Goal: Information Seeking & Learning: Find specific fact

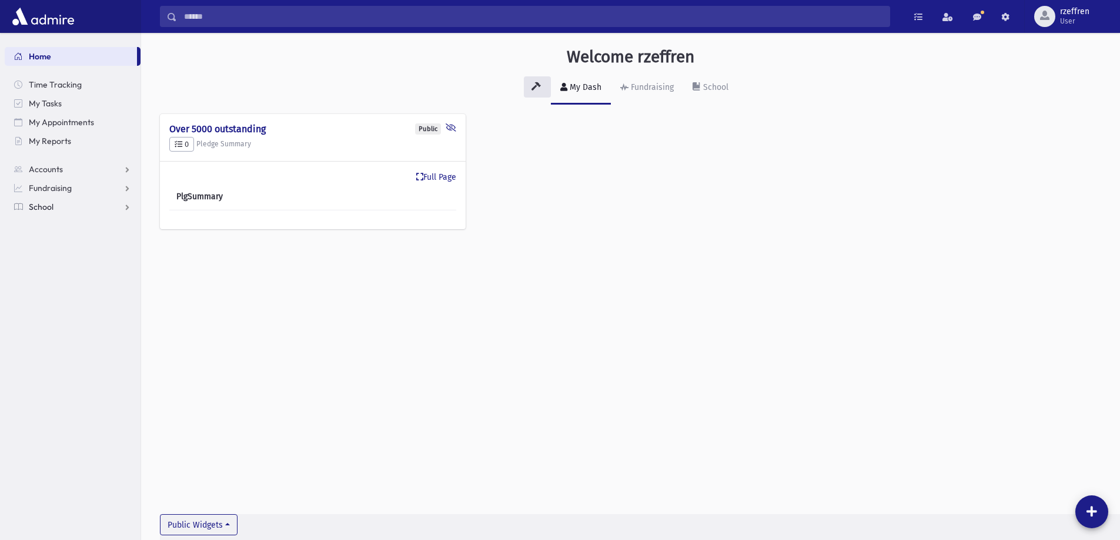
click at [45, 201] on link "School" at bounding box center [73, 207] width 136 height 19
click at [45, 223] on span "Students" at bounding box center [51, 226] width 32 height 11
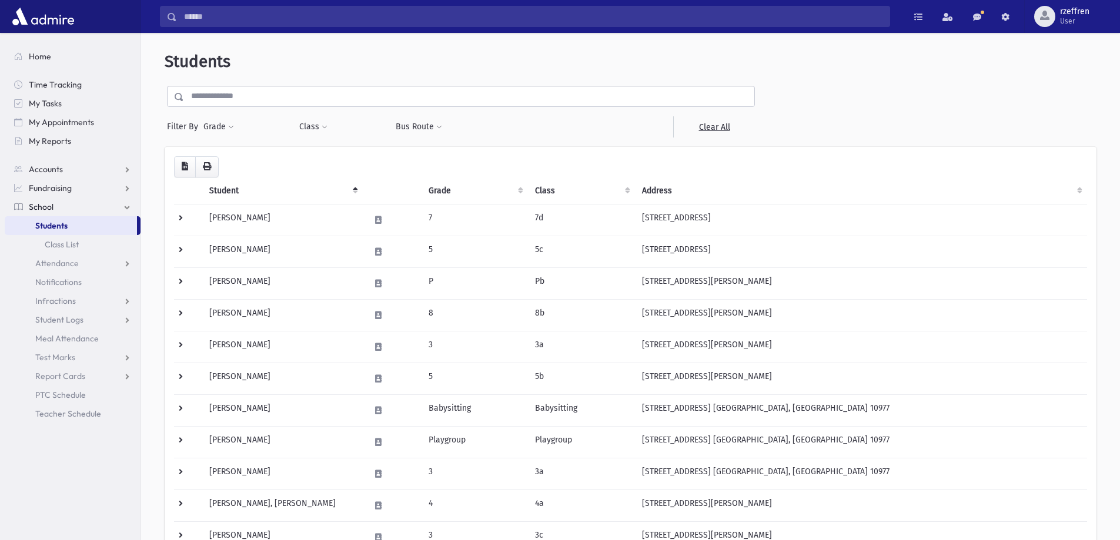
click at [237, 102] on input "text" at bounding box center [469, 96] width 570 height 21
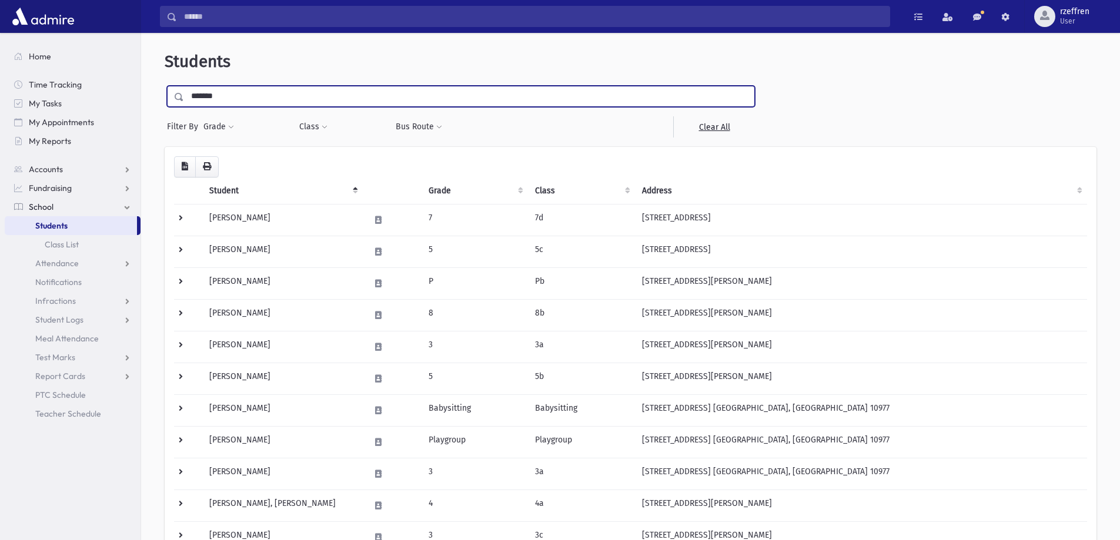
type input "*******"
click at [165, 86] on input "submit" at bounding box center [181, 94] width 33 height 16
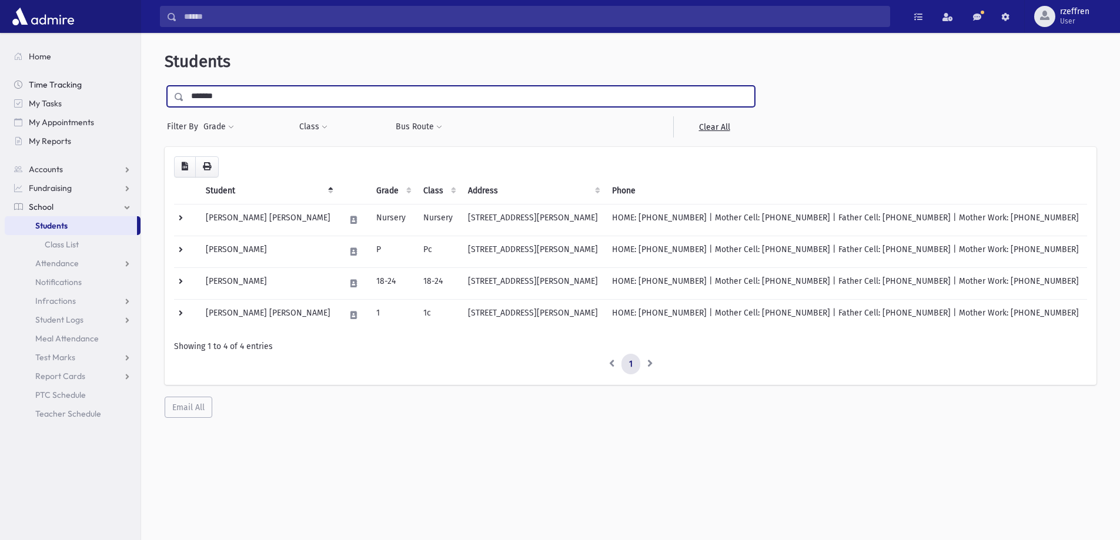
drag, startPoint x: 229, startPoint y: 99, endPoint x: 30, endPoint y: 93, distance: 198.8
click at [30, 93] on div "Search Results All Accounts" at bounding box center [560, 286] width 1120 height 572
type input "*****"
click at [165, 86] on input "submit" at bounding box center [181, 94] width 33 height 16
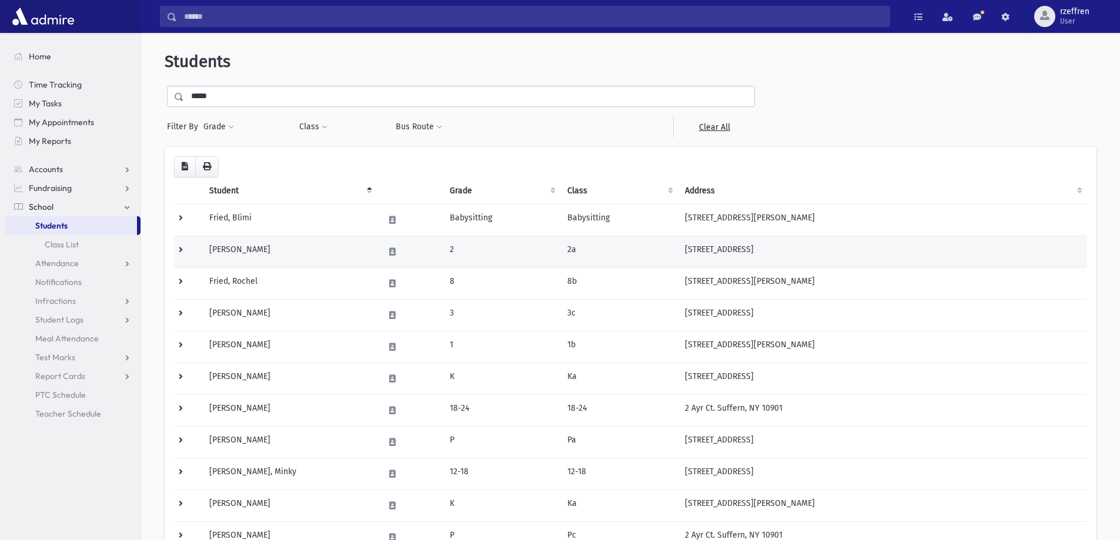
click at [302, 258] on td "Fried, Miriam" at bounding box center [289, 252] width 175 height 32
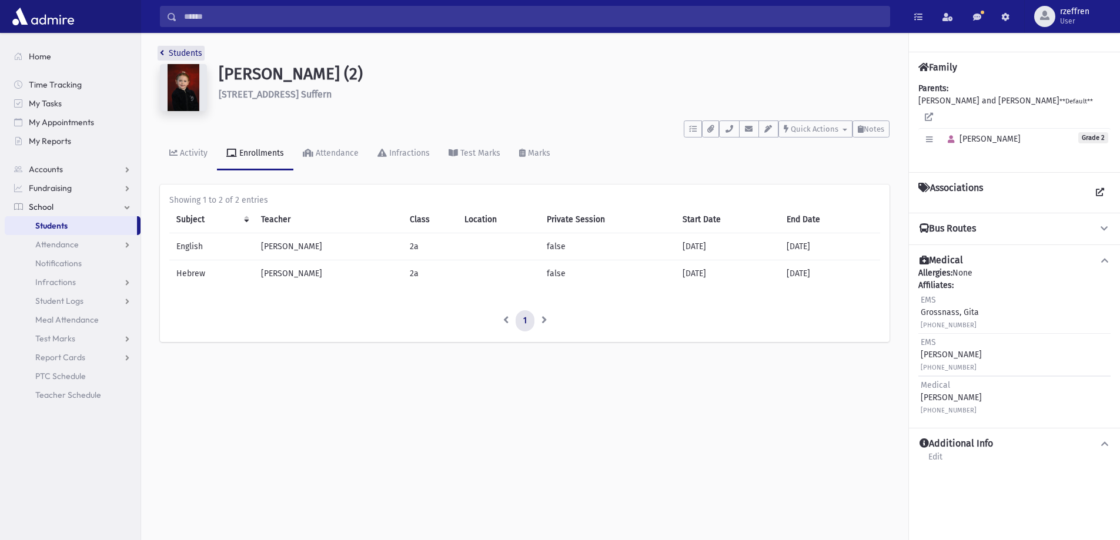
click at [201, 54] on link "Students" at bounding box center [181, 53] width 42 height 10
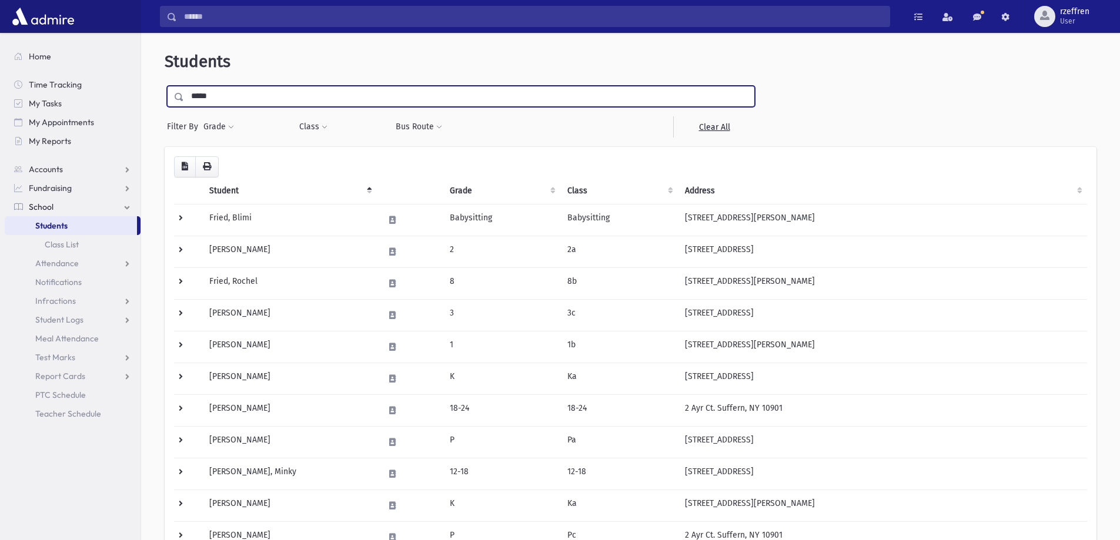
drag, startPoint x: 182, startPoint y: 99, endPoint x: 2, endPoint y: 84, distance: 181.2
click at [2, 84] on div "Search Results All Accounts" at bounding box center [560, 451] width 1120 height 903
type input "*******"
click at [165, 86] on input "submit" at bounding box center [181, 94] width 33 height 16
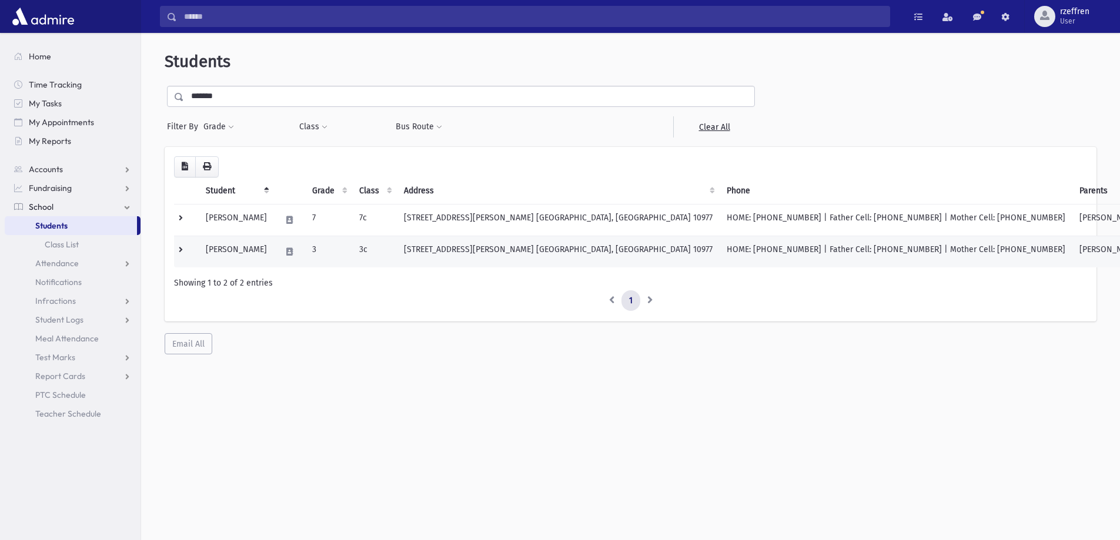
click at [247, 255] on td "[PERSON_NAME]" at bounding box center [236, 252] width 75 height 32
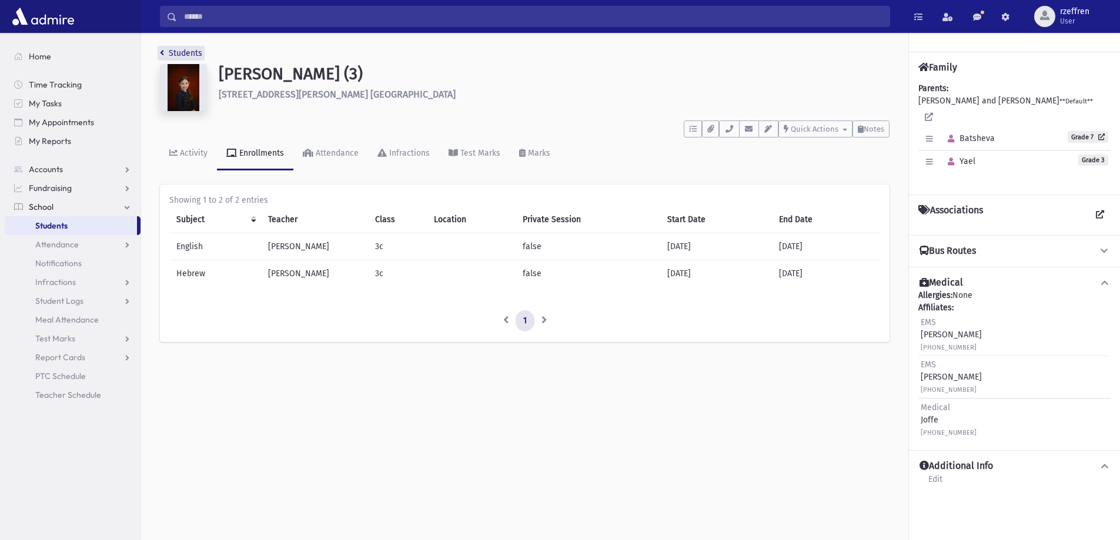
click at [192, 51] on link "Students" at bounding box center [181, 53] width 42 height 10
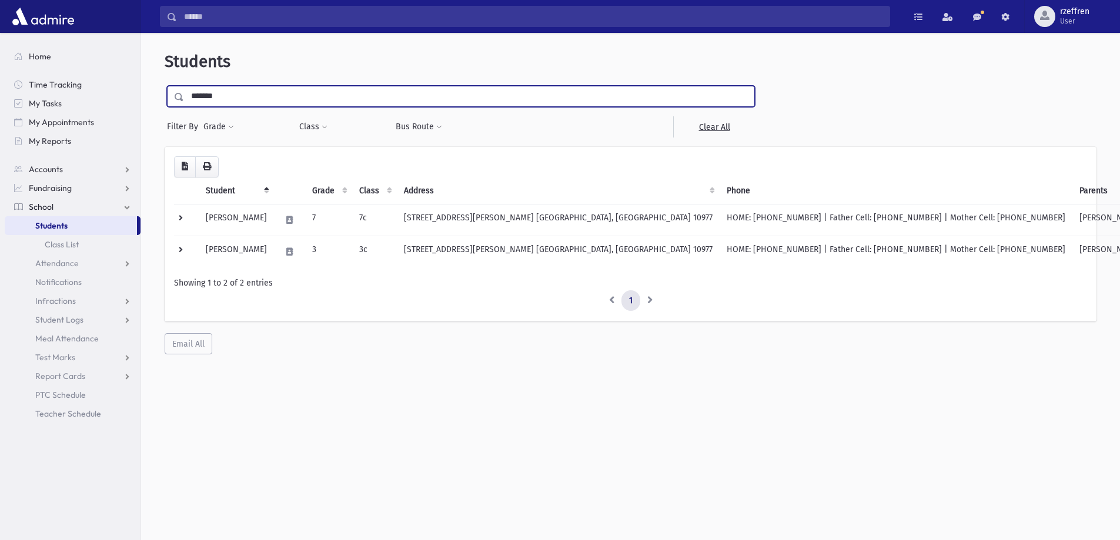
drag, startPoint x: 228, startPoint y: 100, endPoint x: 0, endPoint y: 95, distance: 228.2
click at [0, 97] on div "Search Results All Accounts" at bounding box center [560, 286] width 1120 height 572
type input "****"
click at [165, 86] on input "submit" at bounding box center [181, 94] width 33 height 16
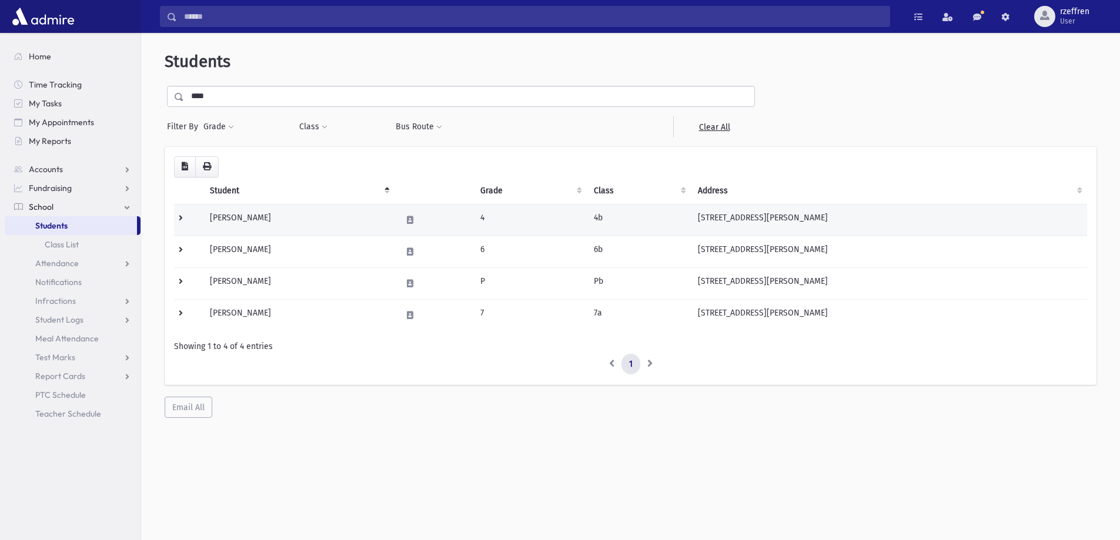
click at [319, 228] on td "Nojovitz, Adina" at bounding box center [299, 220] width 192 height 32
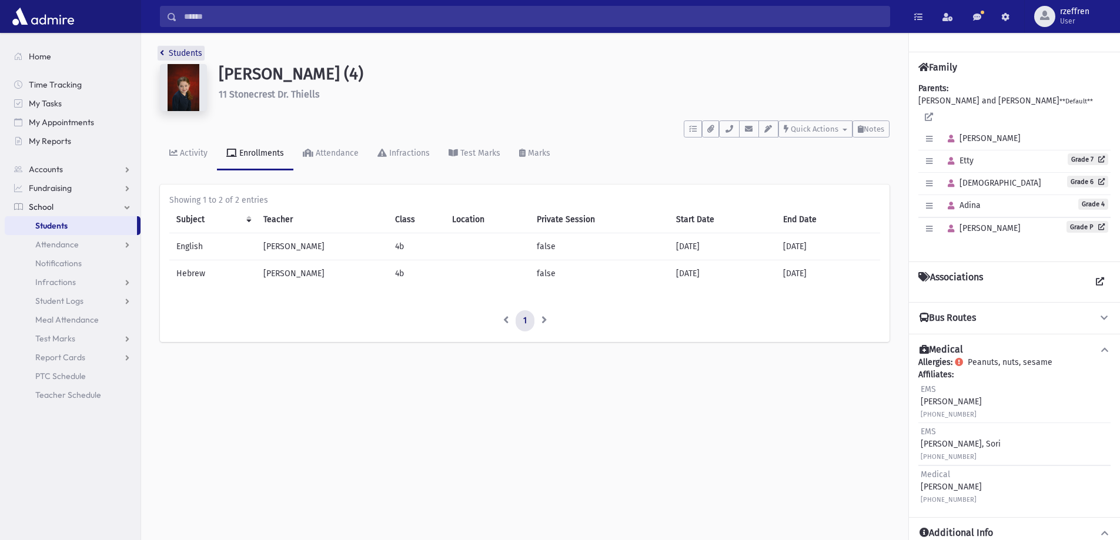
click at [180, 49] on link "Students" at bounding box center [181, 53] width 42 height 10
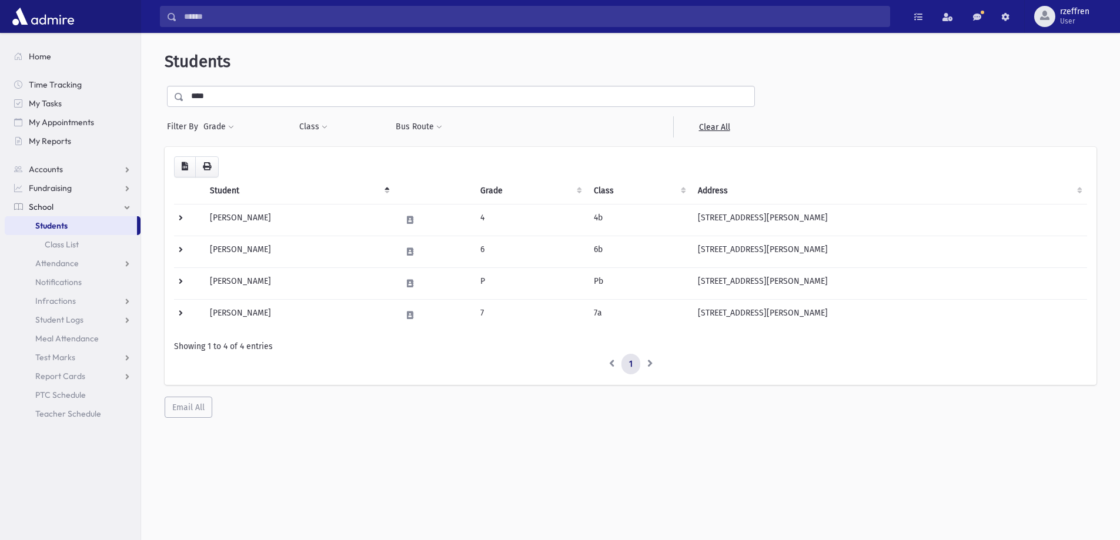
click at [0, 59] on div "Search Results All Accounts" at bounding box center [560, 286] width 1120 height 572
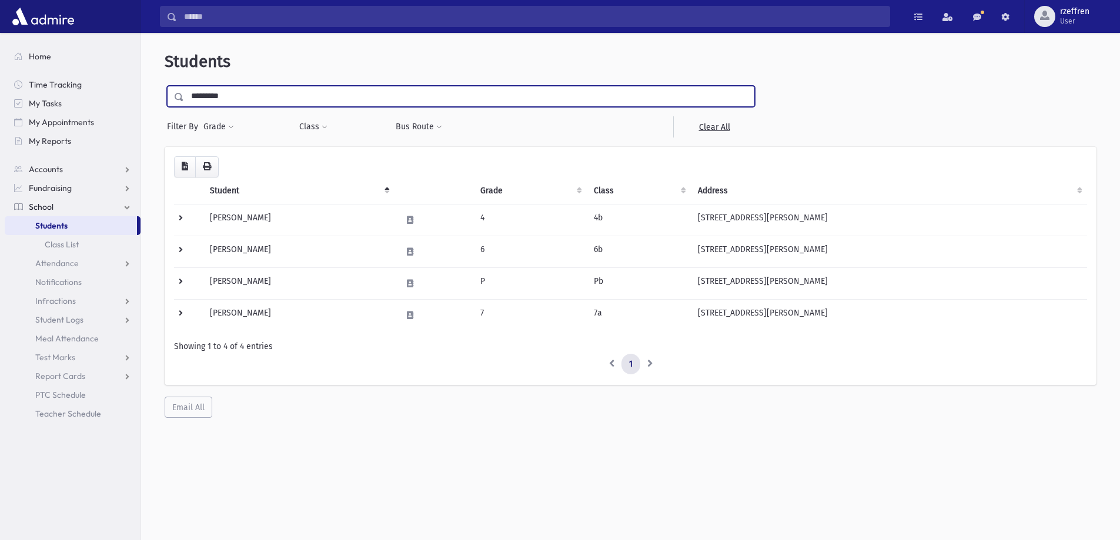
type input "*********"
click at [165, 86] on input "submit" at bounding box center [181, 94] width 33 height 16
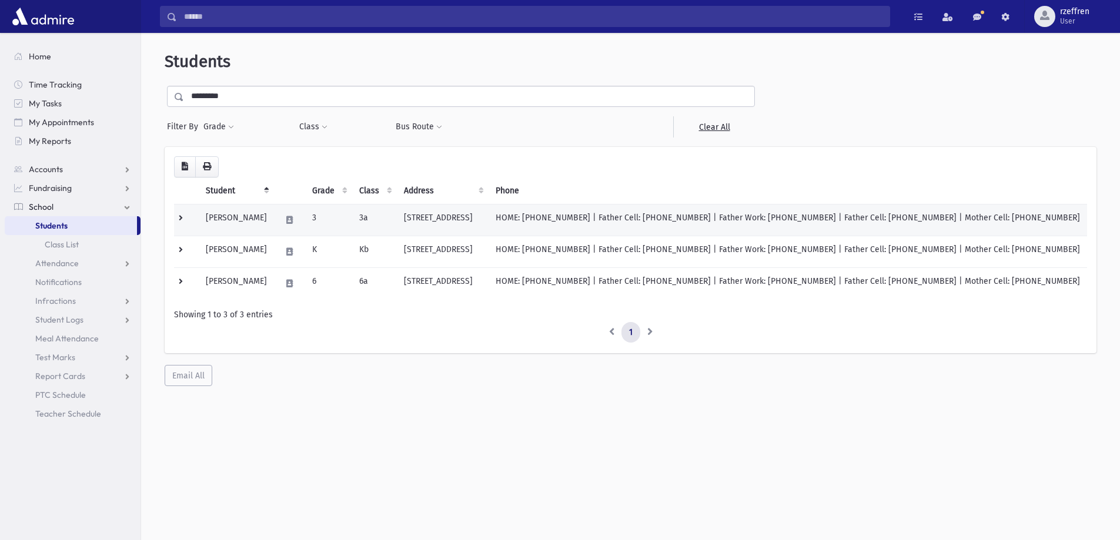
click at [274, 235] on td "Katzenstein, Miriam" at bounding box center [236, 220] width 75 height 32
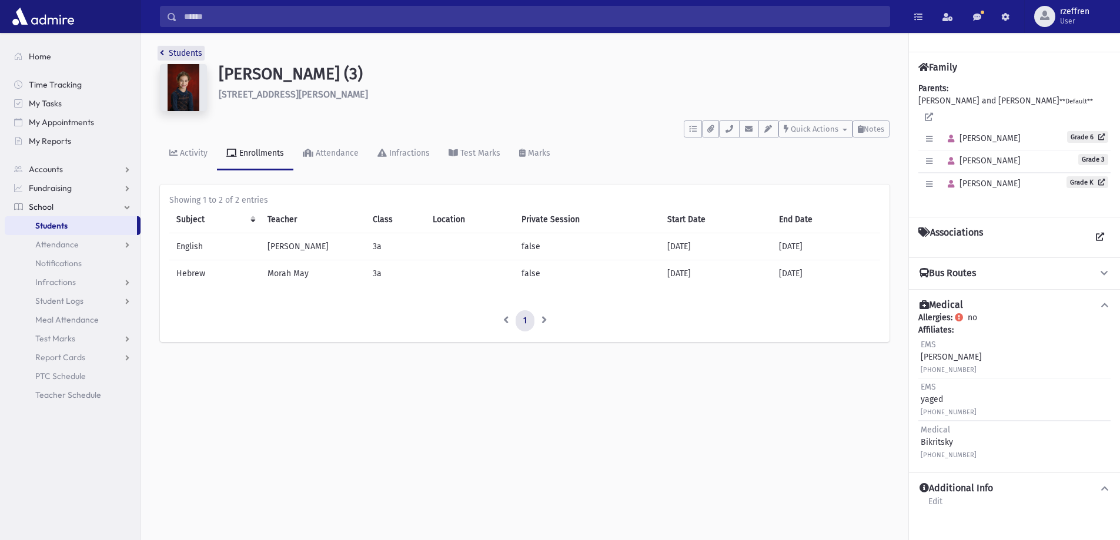
click at [179, 56] on link "Students" at bounding box center [181, 53] width 42 height 10
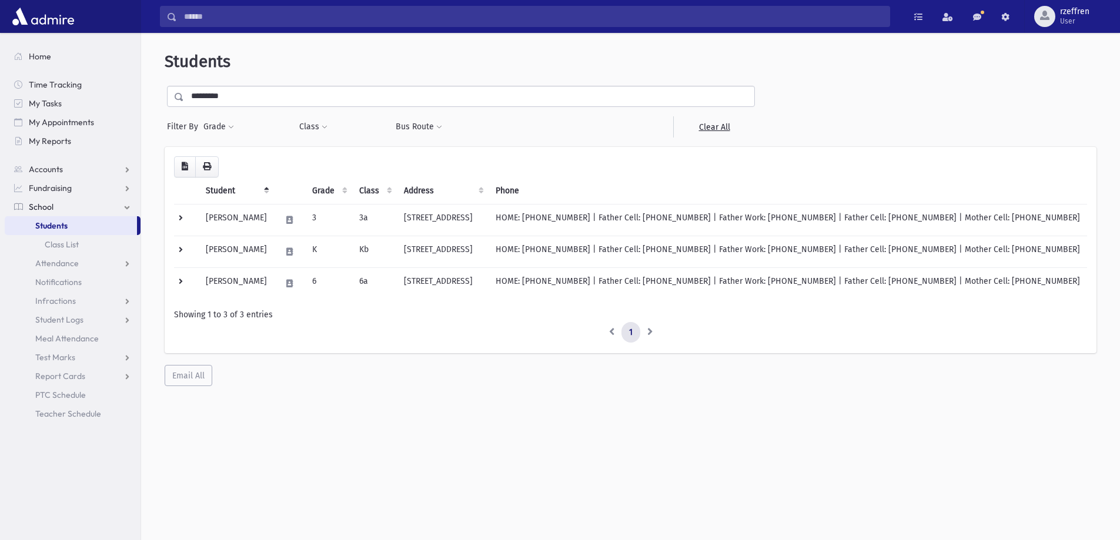
drag, startPoint x: 234, startPoint y: 100, endPoint x: 0, endPoint y: 66, distance: 236.4
click at [0, 66] on div "Search Results All Accounts" at bounding box center [560, 286] width 1120 height 572
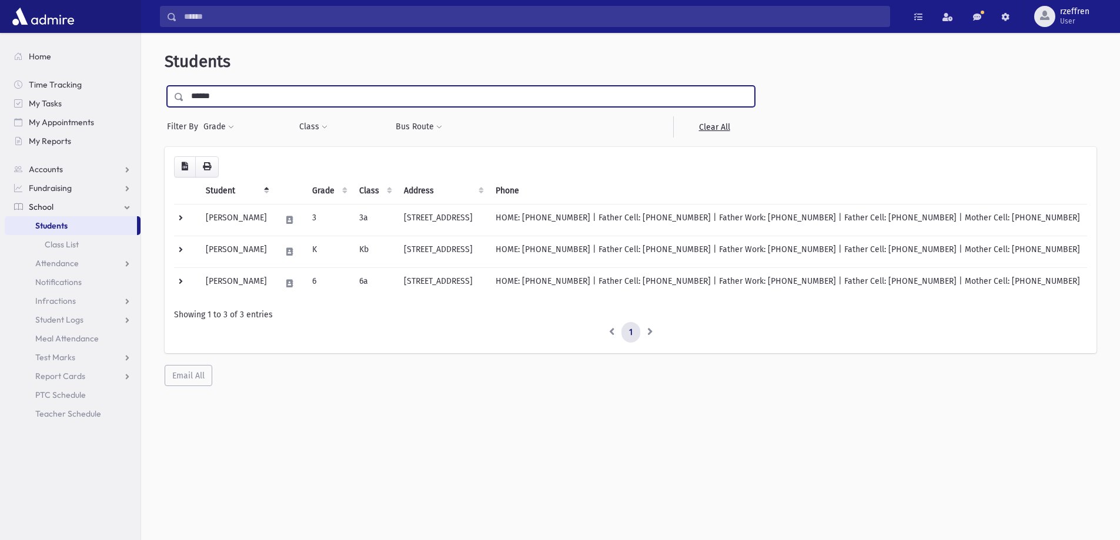
type input "******"
click at [165, 86] on input "submit" at bounding box center [181, 94] width 33 height 16
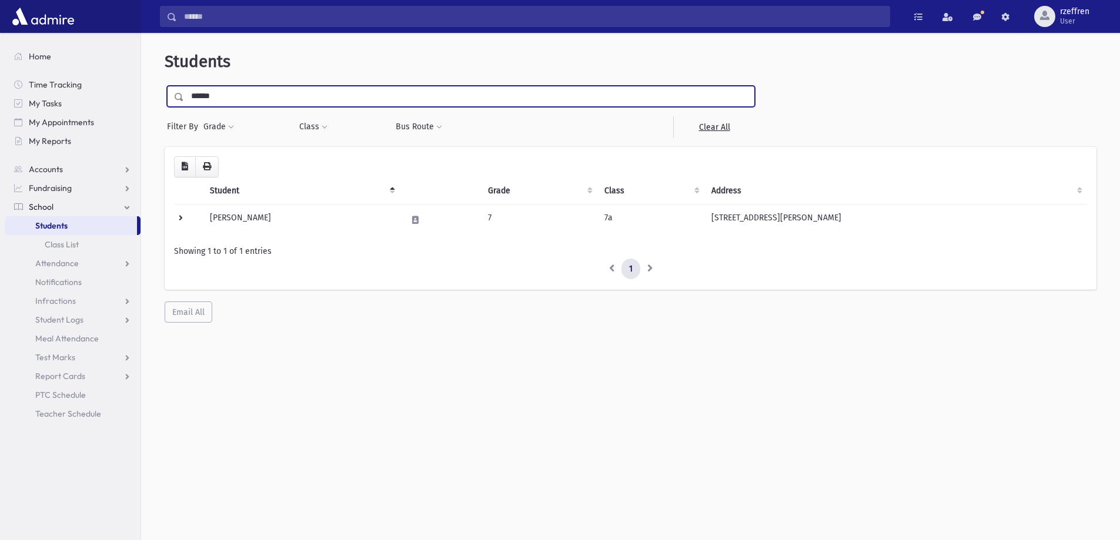
drag, startPoint x: 138, startPoint y: 81, endPoint x: 103, endPoint y: 74, distance: 35.9
click at [123, 77] on div "Search Results All Accounts" at bounding box center [560, 286] width 1120 height 572
type input "******"
click at [165, 86] on input "submit" at bounding box center [181, 94] width 33 height 16
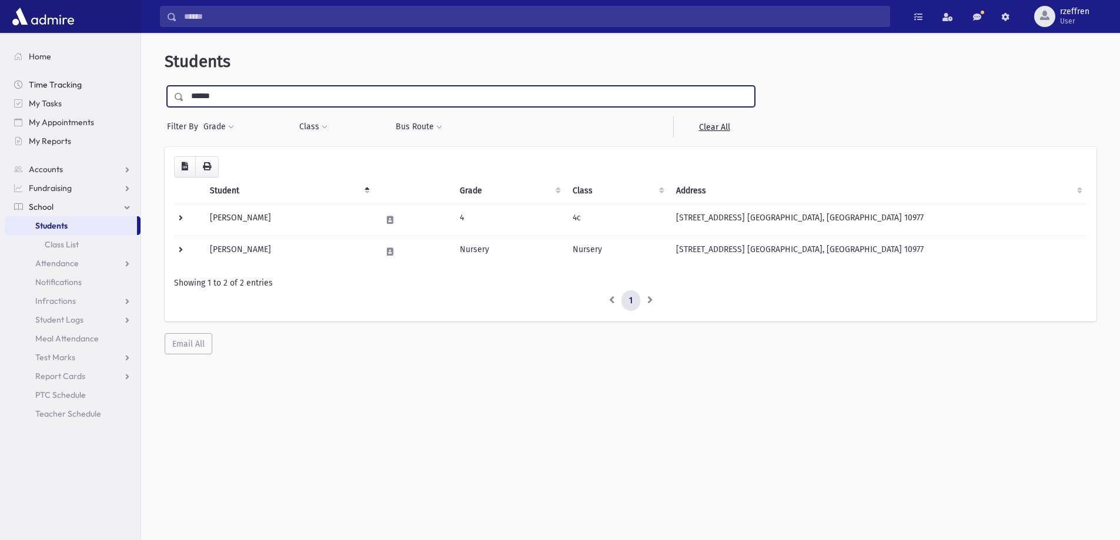
drag, startPoint x: 218, startPoint y: 98, endPoint x: 26, endPoint y: 88, distance: 191.4
click at [26, 88] on div "Search Results All Accounts" at bounding box center [560, 286] width 1120 height 572
type input "*****"
click at [165, 86] on input "submit" at bounding box center [181, 94] width 33 height 16
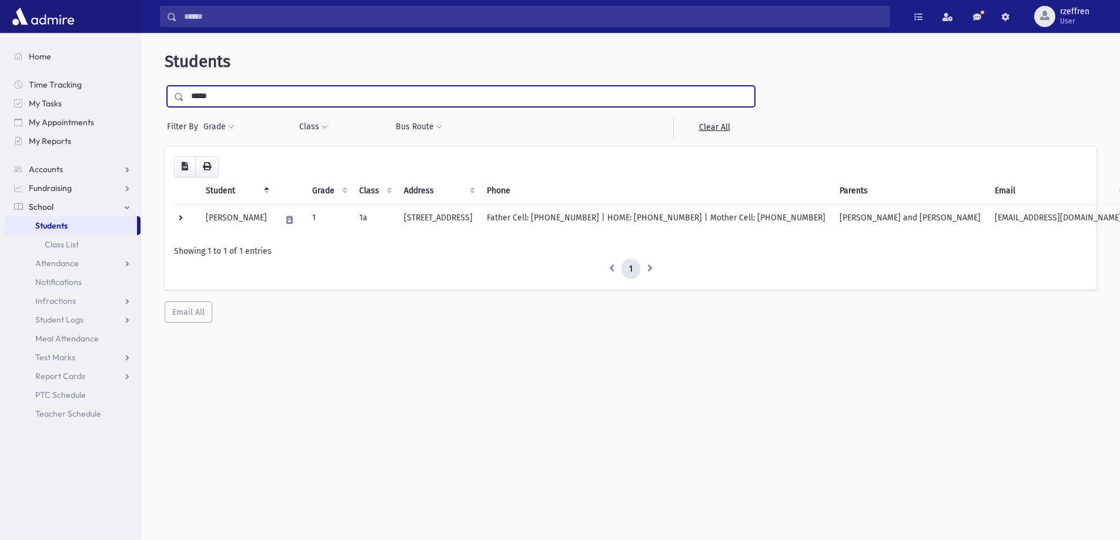
drag, startPoint x: 227, startPoint y: 96, endPoint x: 49, endPoint y: 29, distance: 189.6
click at [111, 54] on div "Search Results All Accounts" at bounding box center [560, 286] width 1120 height 572
type input "******"
click at [165, 86] on input "submit" at bounding box center [181, 94] width 33 height 16
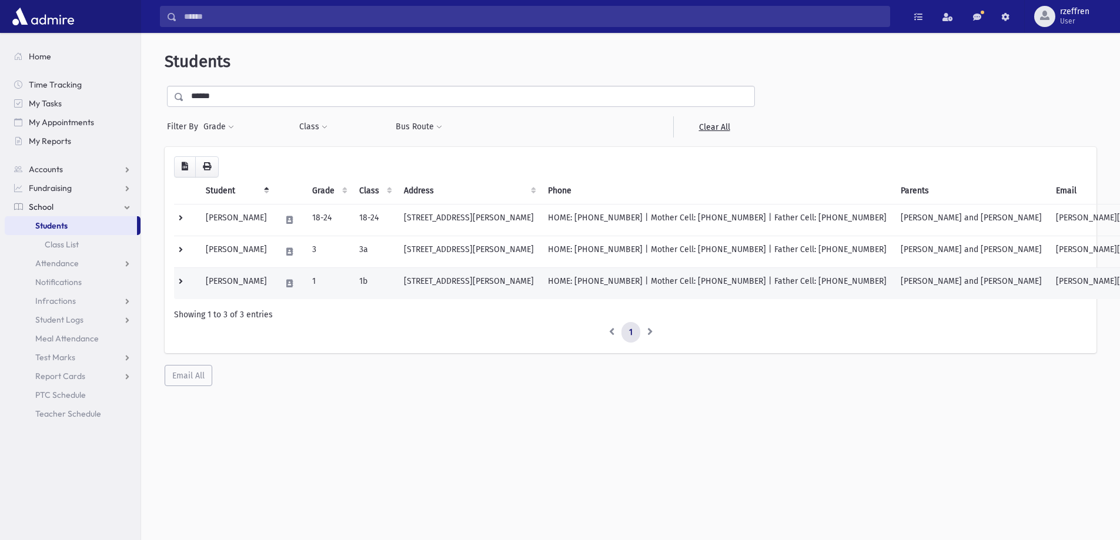
click at [264, 283] on td "[PERSON_NAME]" at bounding box center [236, 284] width 75 height 32
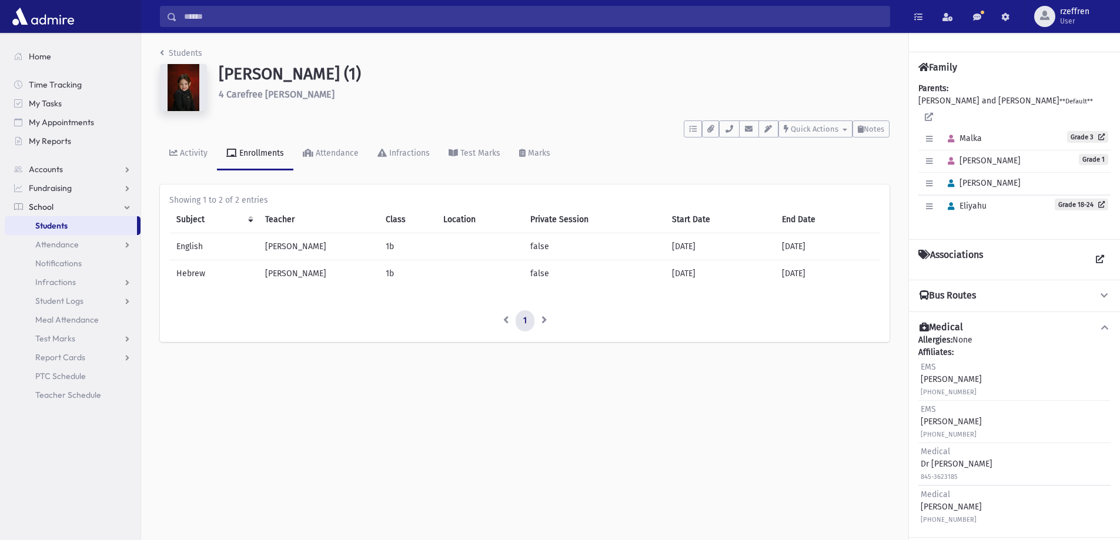
click at [175, 60] on nav "Students" at bounding box center [181, 55] width 42 height 17
click at [182, 55] on link "Students" at bounding box center [181, 53] width 42 height 10
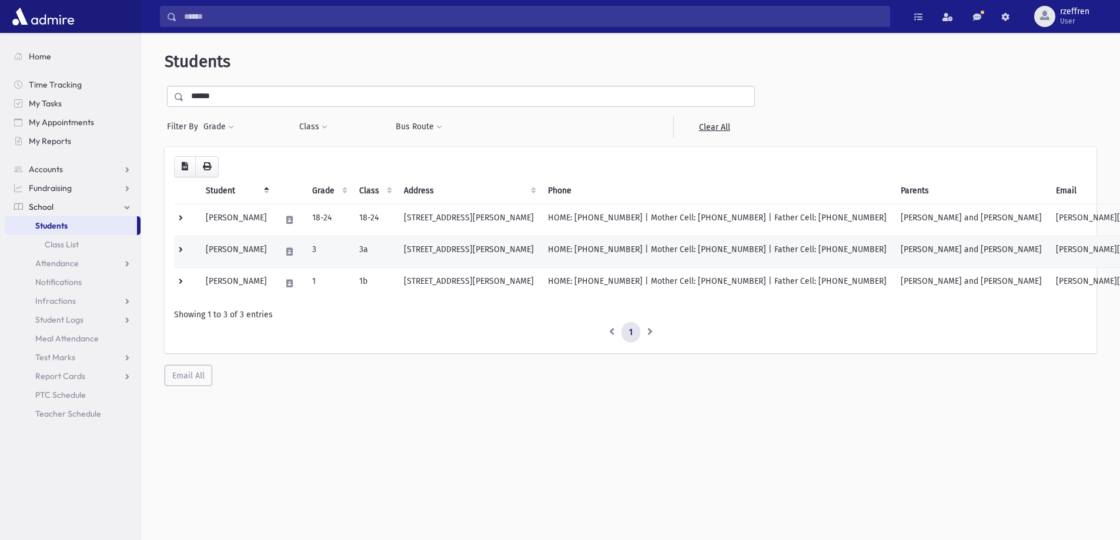
click at [272, 264] on td "[PERSON_NAME]" at bounding box center [236, 252] width 75 height 32
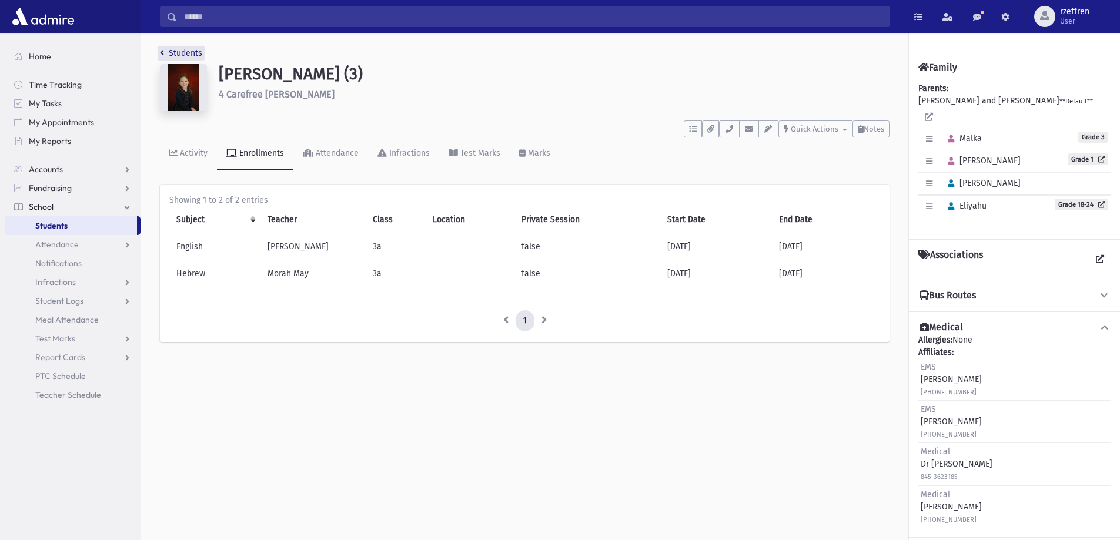
click at [188, 55] on link "Students" at bounding box center [181, 53] width 42 height 10
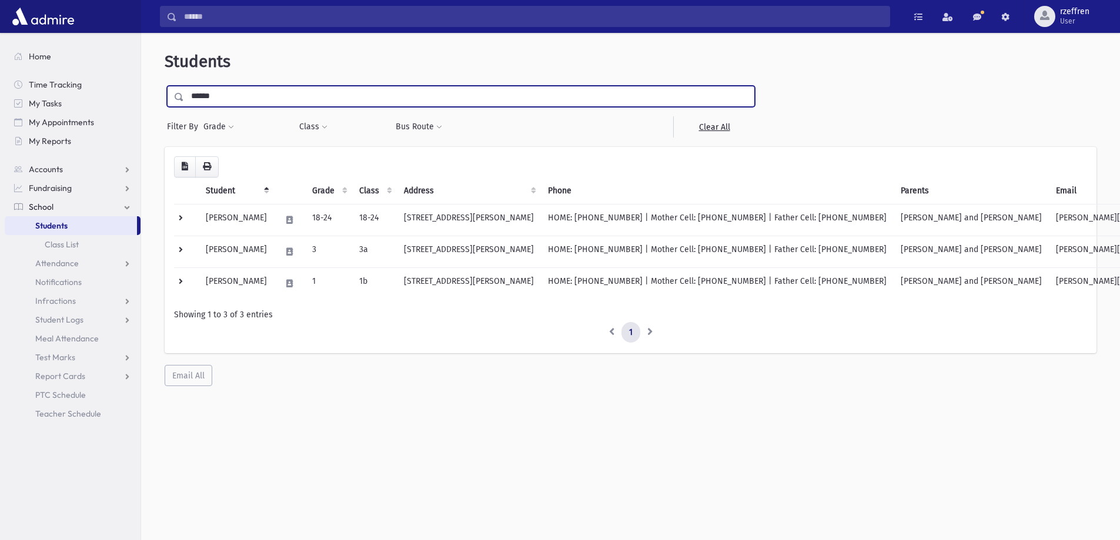
drag, startPoint x: 253, startPoint y: 95, endPoint x: 0, endPoint y: 54, distance: 256.8
click at [0, 61] on div "Search Results All Accounts" at bounding box center [560, 286] width 1120 height 572
type input "*"
type input "*********"
click at [165, 86] on input "submit" at bounding box center [181, 94] width 33 height 16
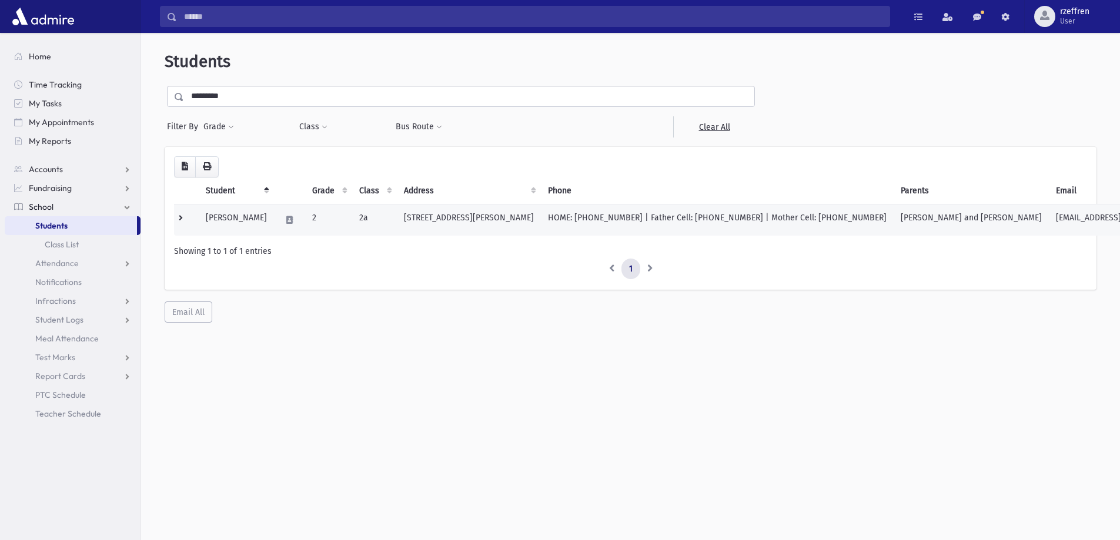
click at [225, 216] on td "[PERSON_NAME]" at bounding box center [236, 220] width 75 height 32
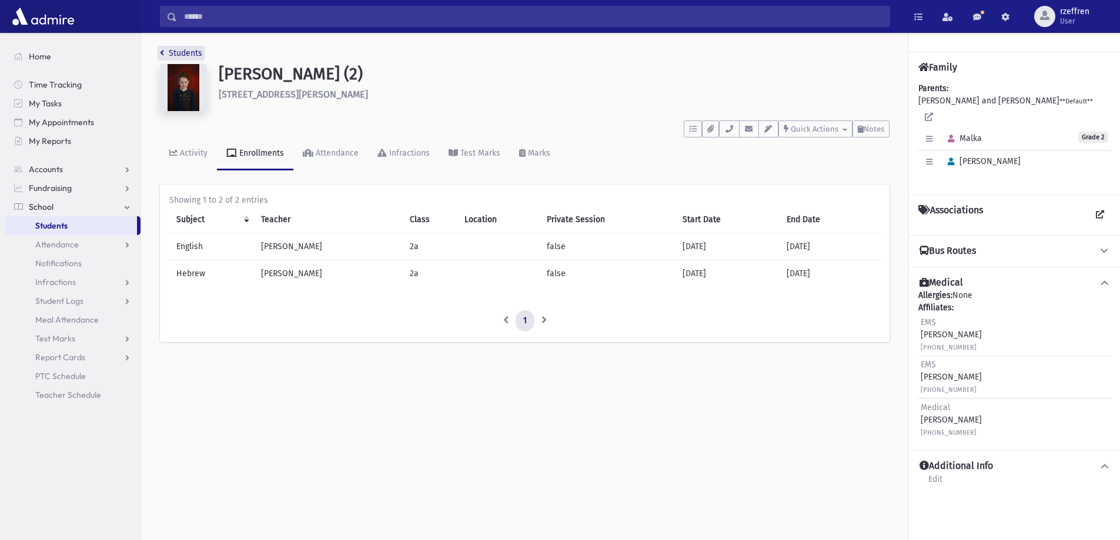
drag, startPoint x: 180, startPoint y: 51, endPoint x: 214, endPoint y: 72, distance: 39.8
click at [180, 51] on link "Students" at bounding box center [181, 53] width 42 height 10
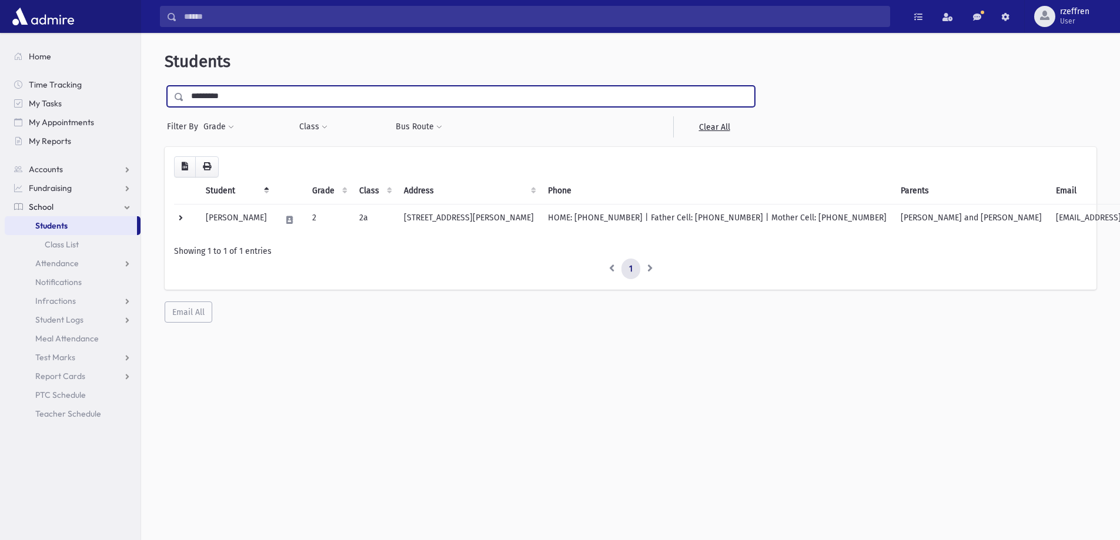
drag, startPoint x: 211, startPoint y: 91, endPoint x: 52, endPoint y: 74, distance: 159.8
click at [52, 74] on div "Search Results All Accounts" at bounding box center [560, 286] width 1120 height 572
type input "********"
click at [165, 86] on input "submit" at bounding box center [181, 94] width 33 height 16
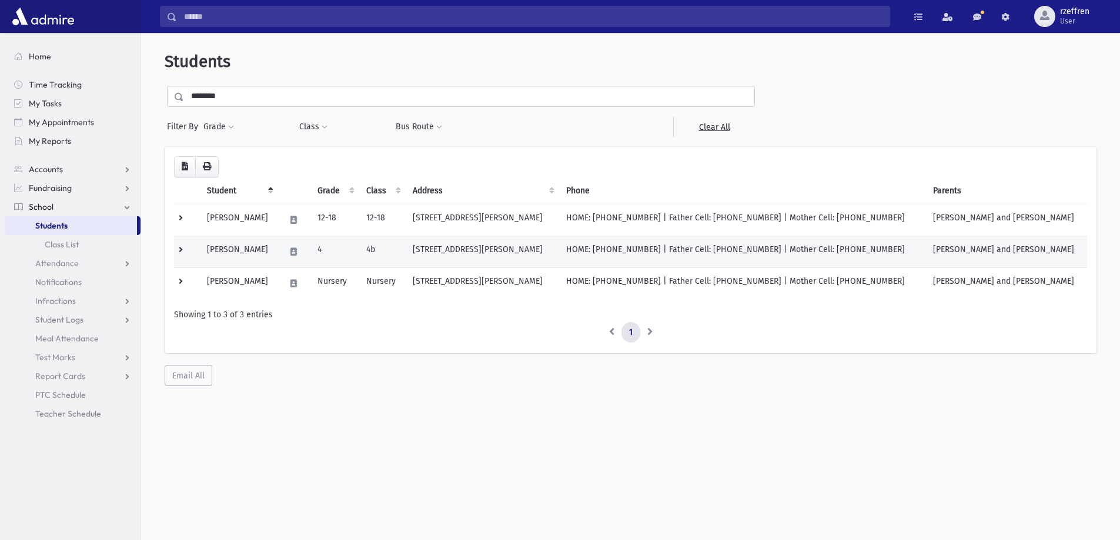
click at [354, 266] on td "4" at bounding box center [334, 252] width 49 height 32
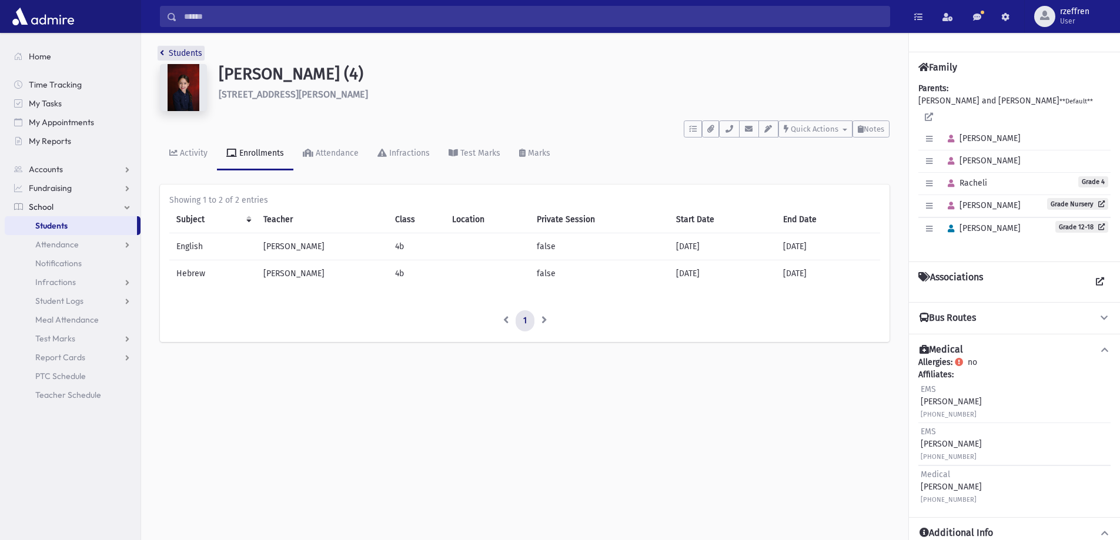
click at [194, 50] on link "Students" at bounding box center [181, 53] width 42 height 10
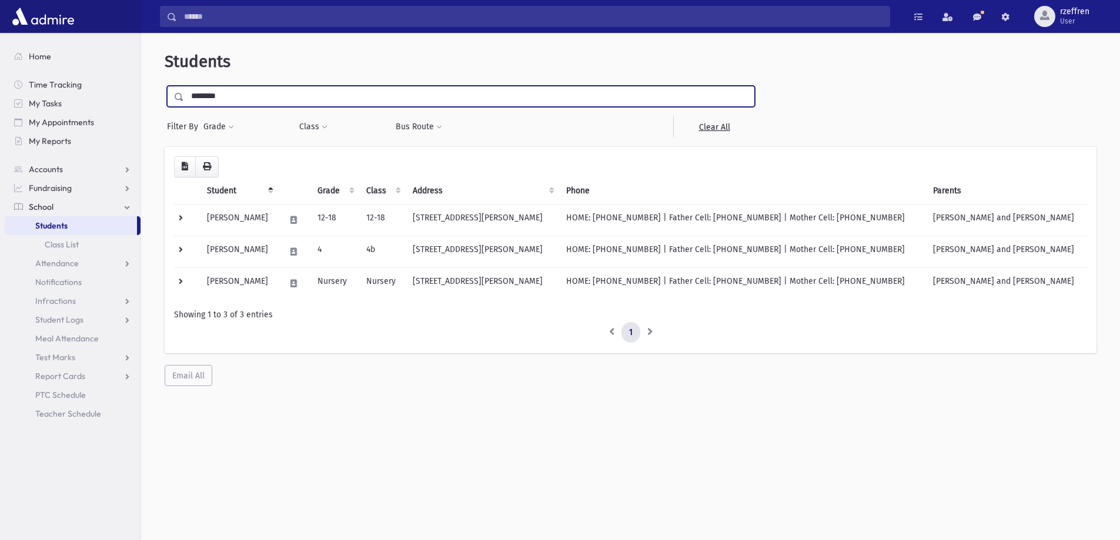
drag, startPoint x: 262, startPoint y: 96, endPoint x: 0, endPoint y: 34, distance: 269.1
click at [0, 34] on div "Search Results All Accounts" at bounding box center [560, 286] width 1120 height 572
type input "*********"
click at [165, 86] on input "submit" at bounding box center [181, 94] width 33 height 16
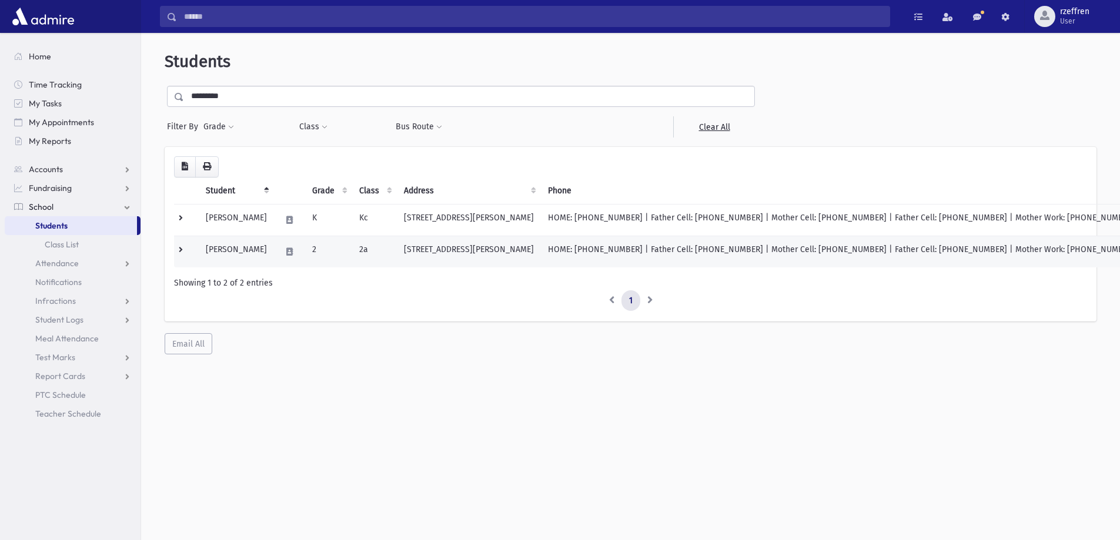
click at [274, 263] on td "Morgenstern, Miriam" at bounding box center [236, 252] width 75 height 32
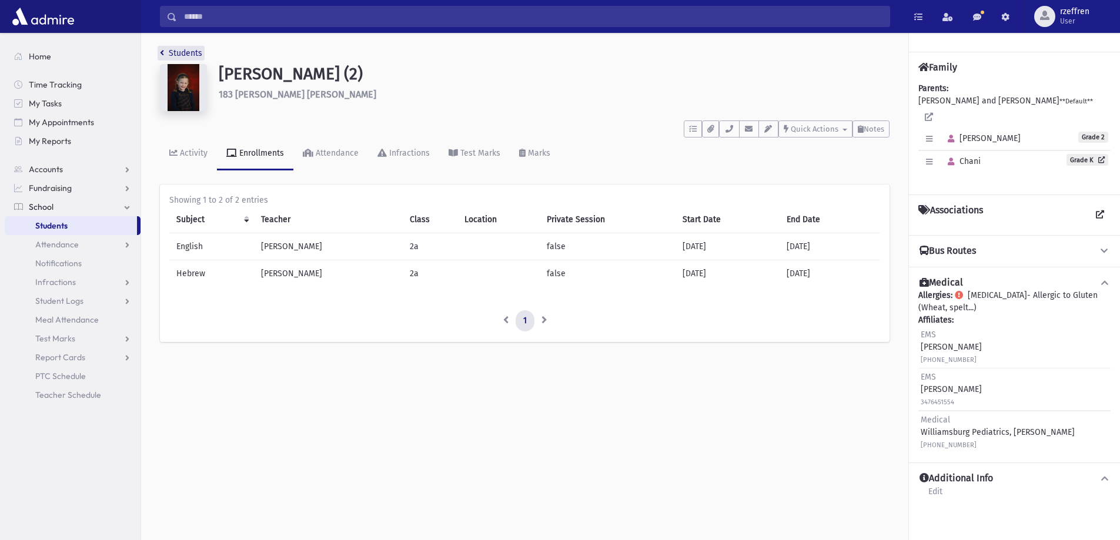
click at [168, 51] on link "Students" at bounding box center [181, 53] width 42 height 10
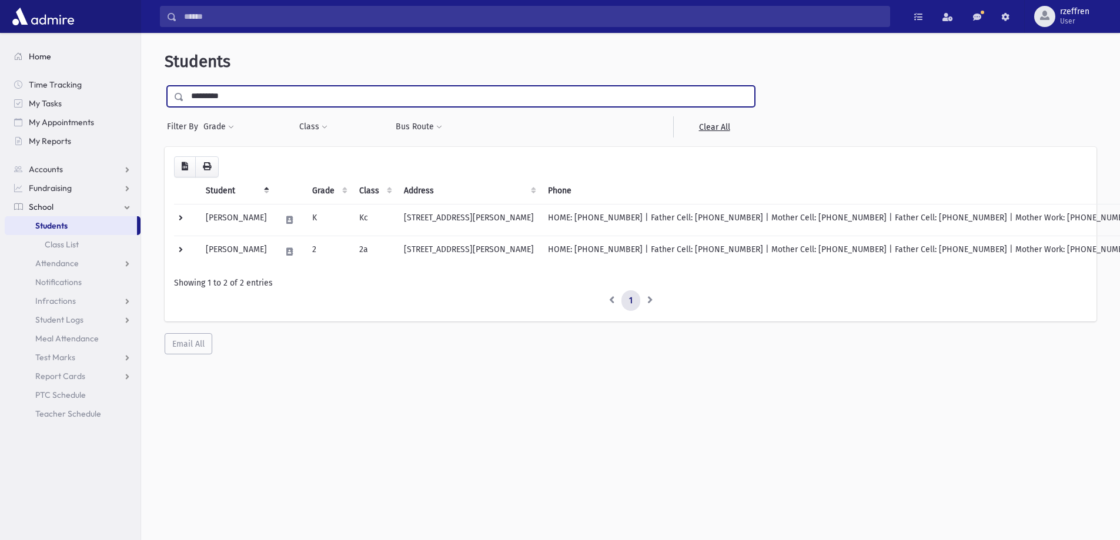
drag, startPoint x: 209, startPoint y: 97, endPoint x: 110, endPoint y: 50, distance: 110.0
click at [115, 57] on div "Search Results All Accounts" at bounding box center [560, 286] width 1120 height 572
drag, startPoint x: 41, startPoint y: 76, endPoint x: 24, endPoint y: 70, distance: 17.7
click at [26, 73] on div "Search Results All Accounts" at bounding box center [560, 286] width 1120 height 572
type input "*******"
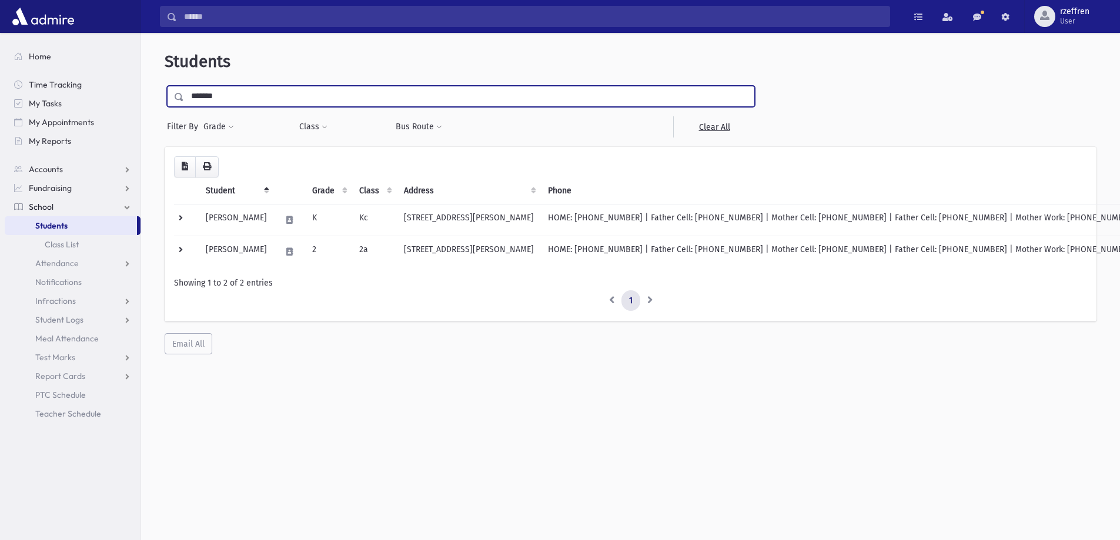
click at [165, 86] on input "submit" at bounding box center [181, 94] width 33 height 16
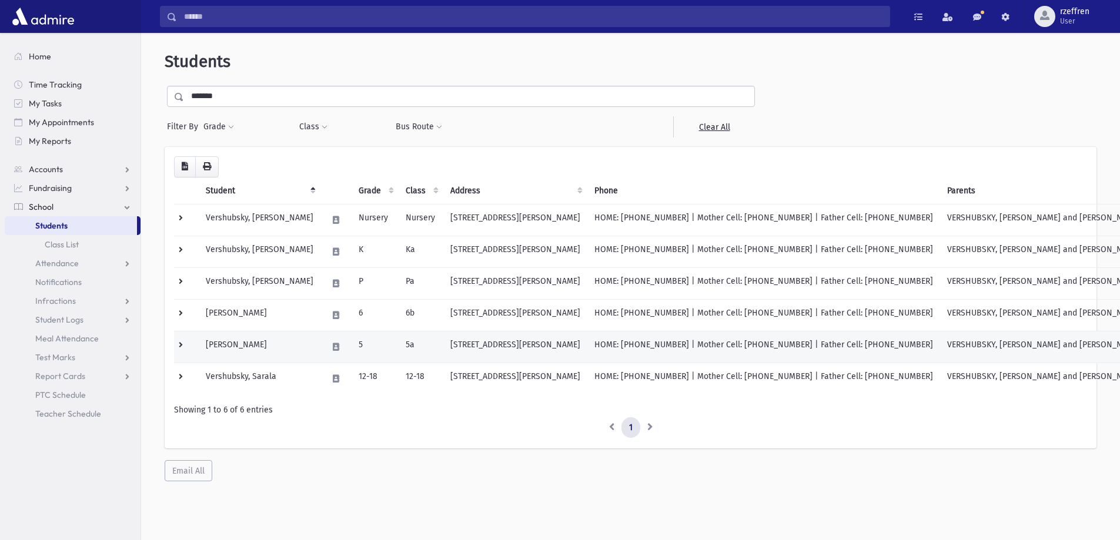
click at [293, 362] on td "[PERSON_NAME]" at bounding box center [260, 347] width 122 height 32
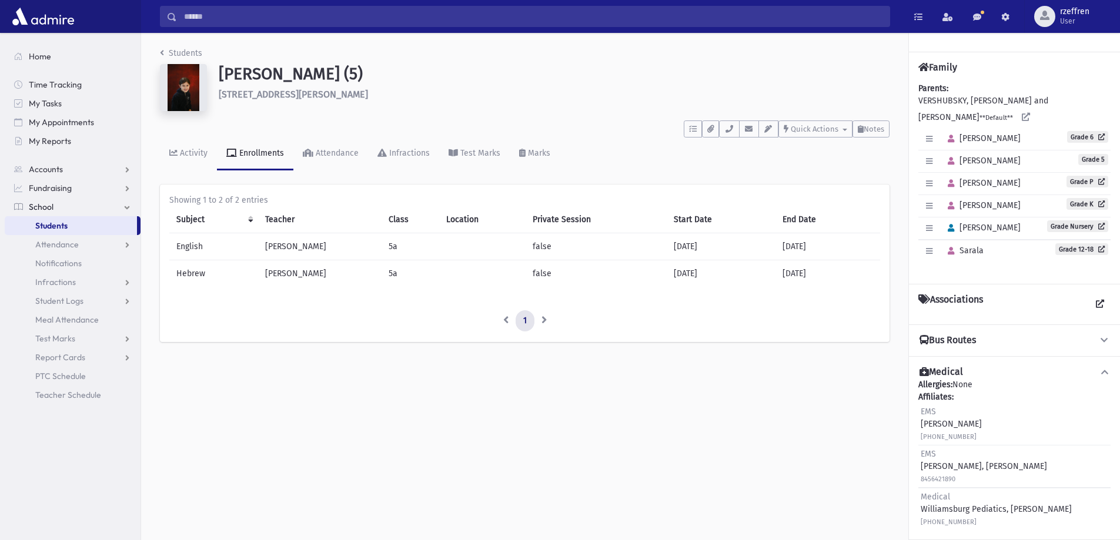
click at [173, 45] on div "Students Vershubsky, Rochel (5) 7 Dawson Road Thiells **** To Do's No open task…" at bounding box center [524, 200] width 767 height 335
click at [183, 55] on link "Students" at bounding box center [181, 53] width 42 height 10
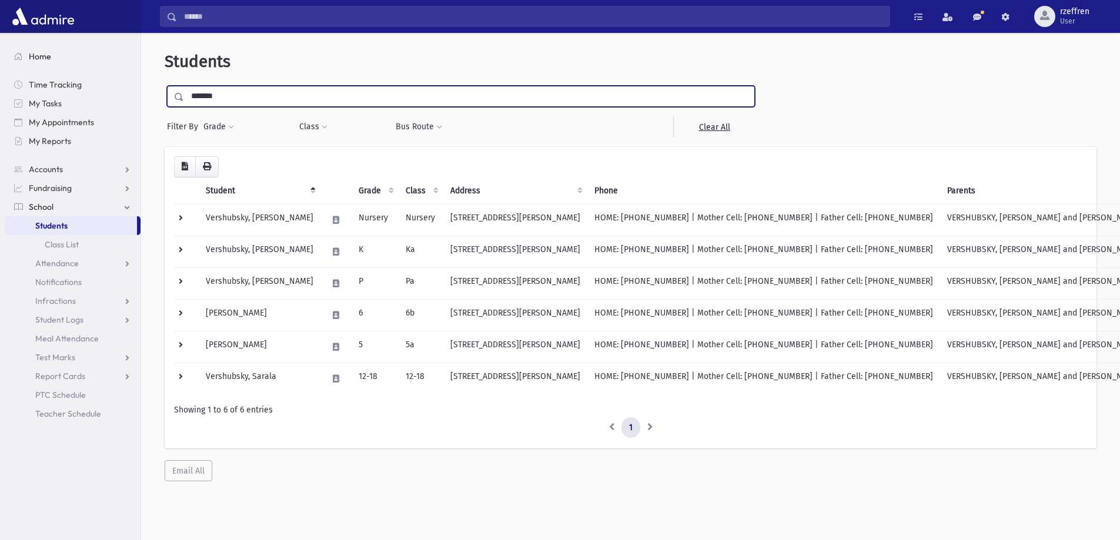
drag, startPoint x: 514, startPoint y: -71, endPoint x: 75, endPoint y: 61, distance: 458.0
click at [79, 63] on div "Search Results All Accounts" at bounding box center [560, 286] width 1120 height 572
type input "******"
click at [165, 86] on input "submit" at bounding box center [181, 94] width 33 height 16
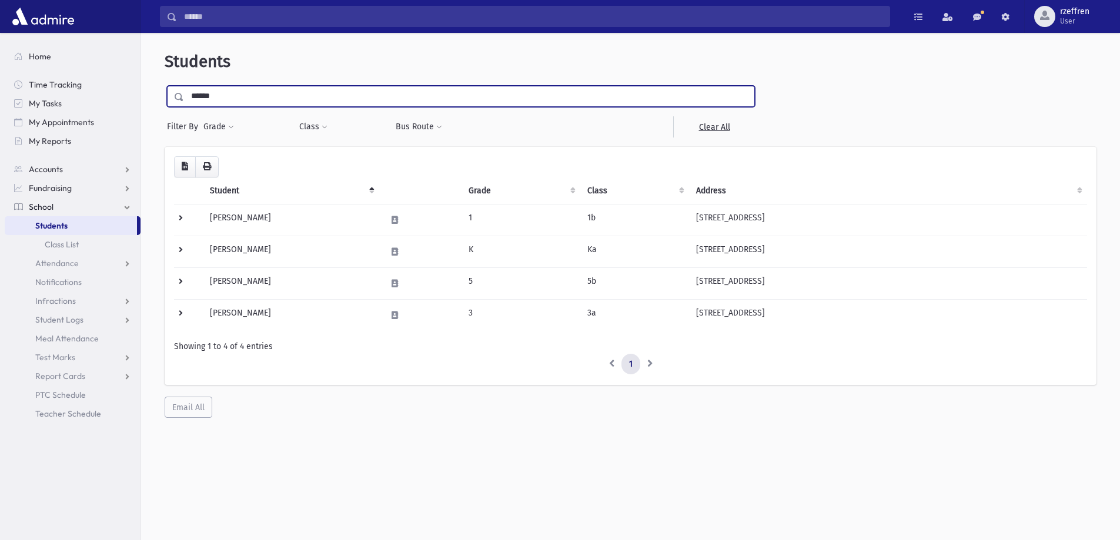
drag, startPoint x: 220, startPoint y: 96, endPoint x: 2, endPoint y: 51, distance: 222.9
click at [2, 51] on div "Search Results All Accounts" at bounding box center [560, 286] width 1120 height 572
type input "******"
click at [165, 86] on input "submit" at bounding box center [181, 94] width 33 height 16
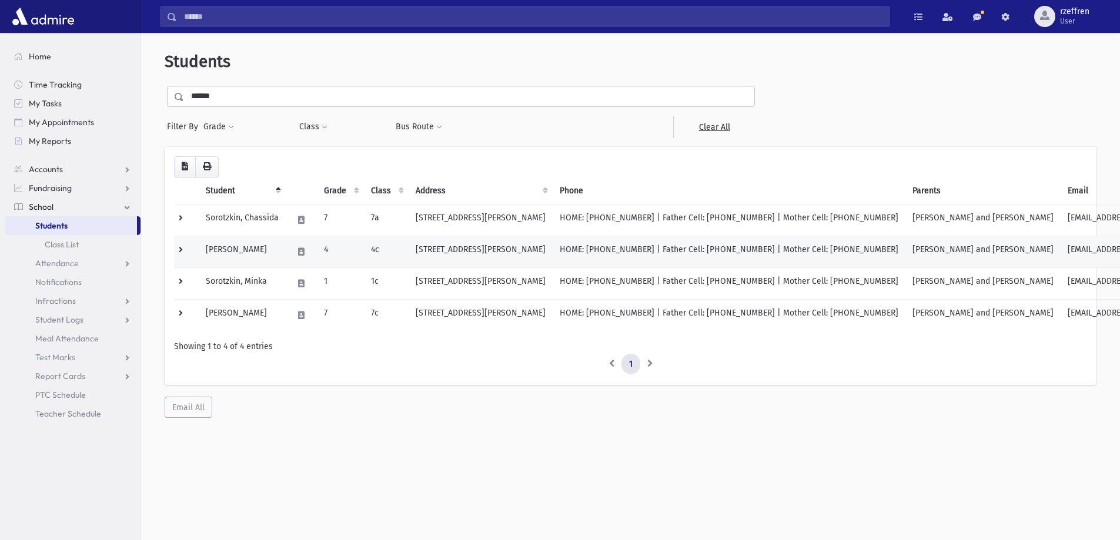
click at [283, 255] on td "[PERSON_NAME]" at bounding box center [242, 252] width 87 height 32
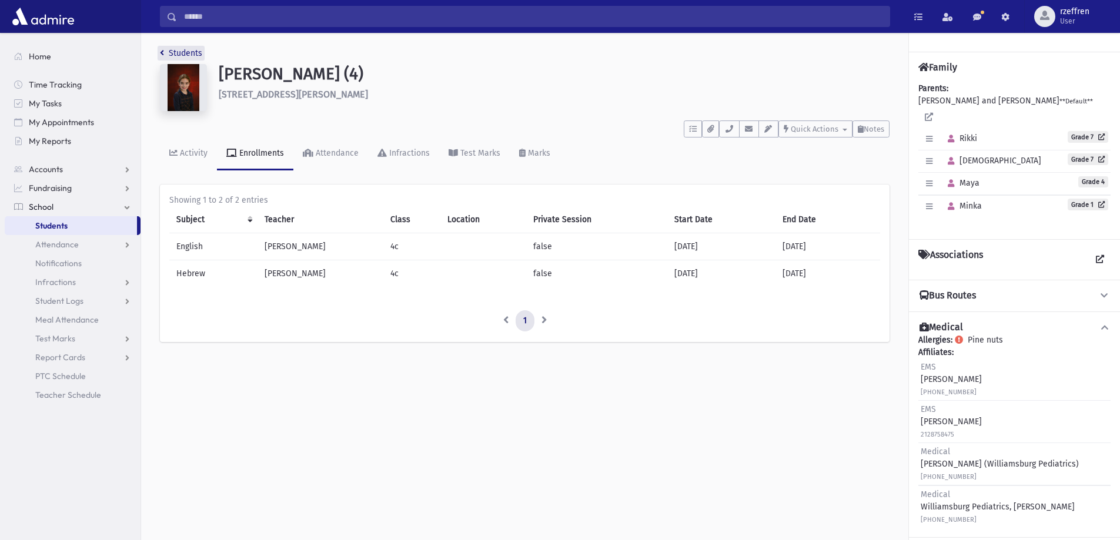
click at [200, 52] on link "Students" at bounding box center [181, 53] width 42 height 10
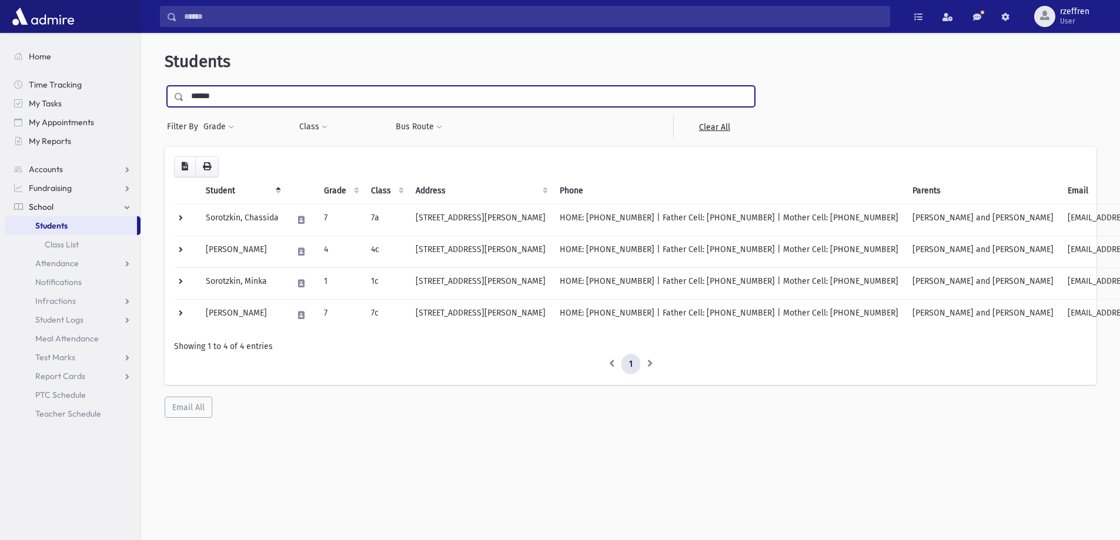
drag, startPoint x: 221, startPoint y: 96, endPoint x: 0, endPoint y: 107, distance: 221.4
click at [0, 108] on div "Search Results All Accounts" at bounding box center [560, 286] width 1120 height 572
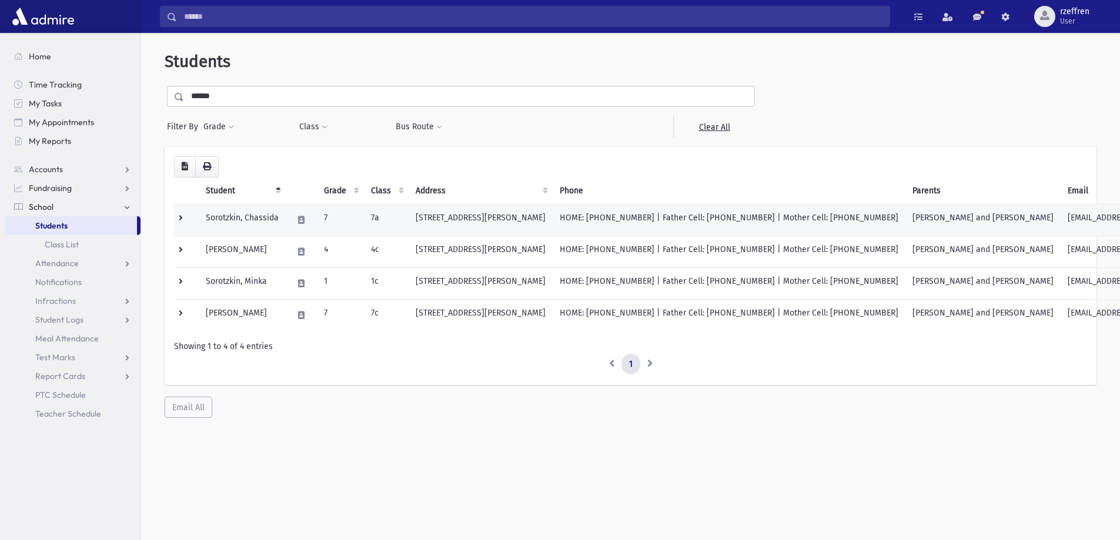
click at [185, 216] on td at bounding box center [186, 220] width 25 height 32
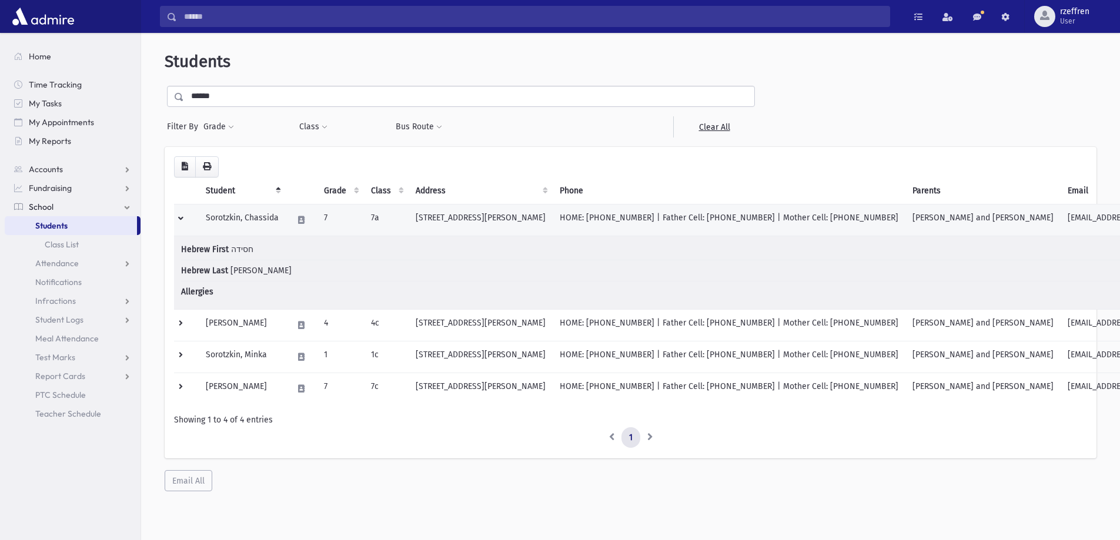
click at [181, 216] on td at bounding box center [186, 220] width 25 height 32
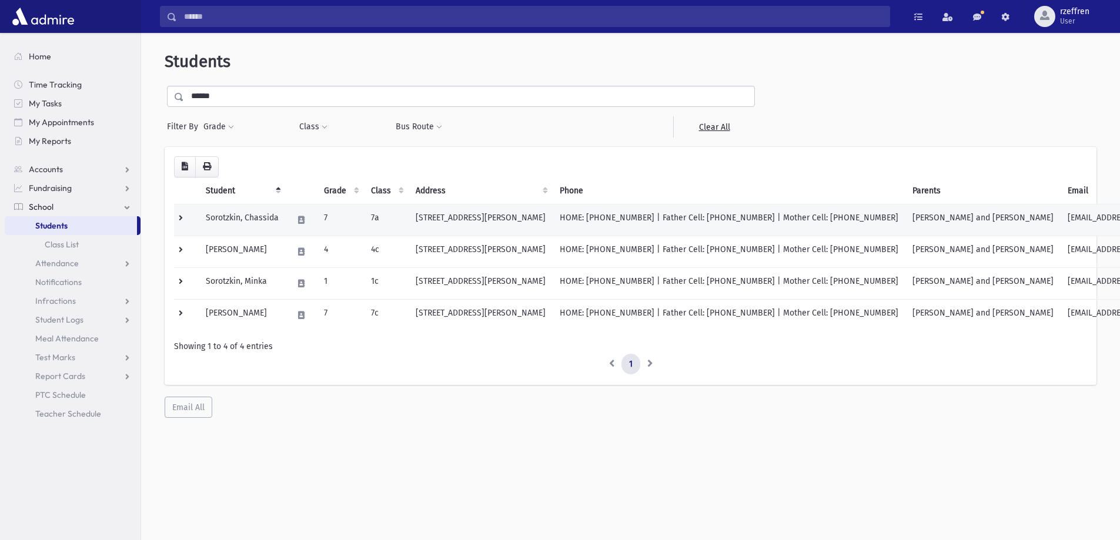
click at [181, 217] on td at bounding box center [186, 220] width 25 height 32
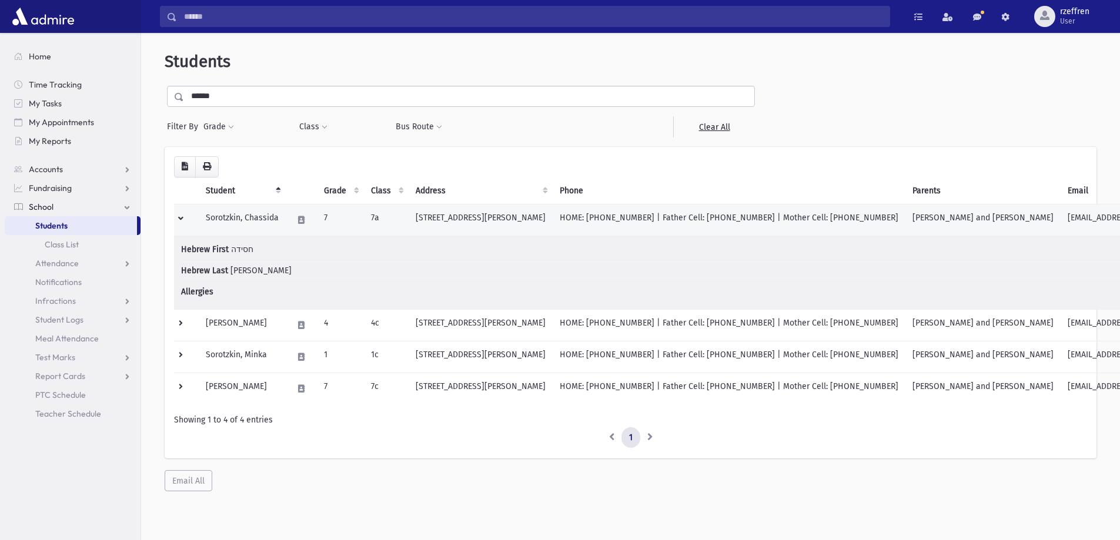
click at [181, 218] on td at bounding box center [186, 220] width 25 height 32
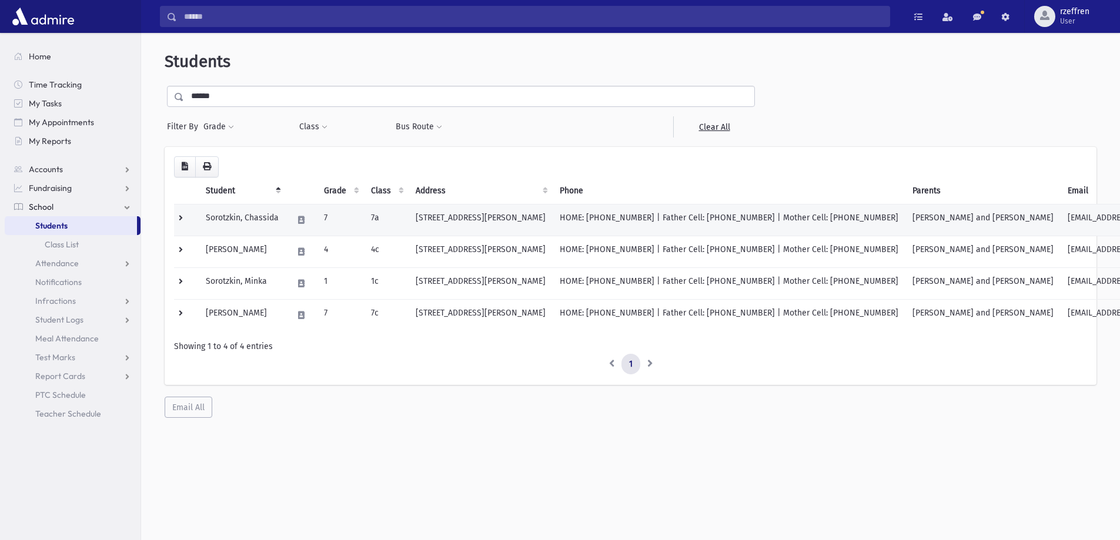
click at [181, 218] on td at bounding box center [186, 220] width 25 height 32
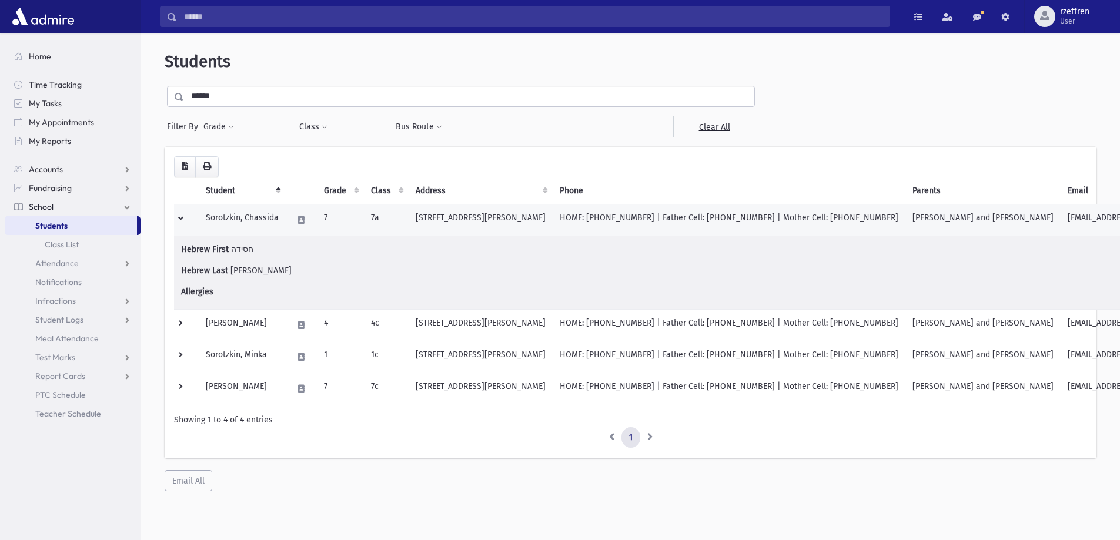
click at [181, 218] on td at bounding box center [186, 220] width 25 height 32
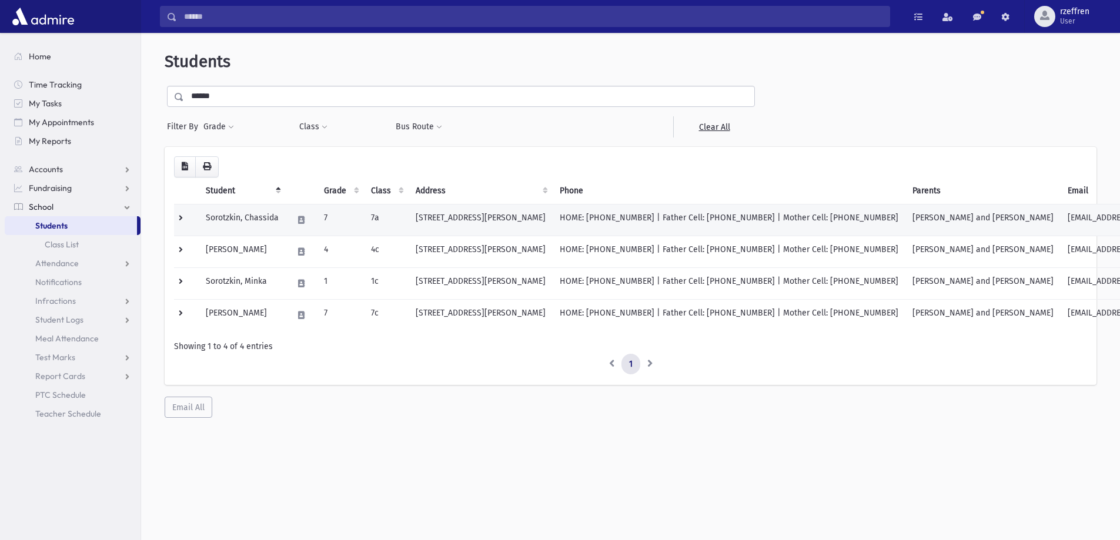
click at [181, 218] on td at bounding box center [186, 220] width 25 height 32
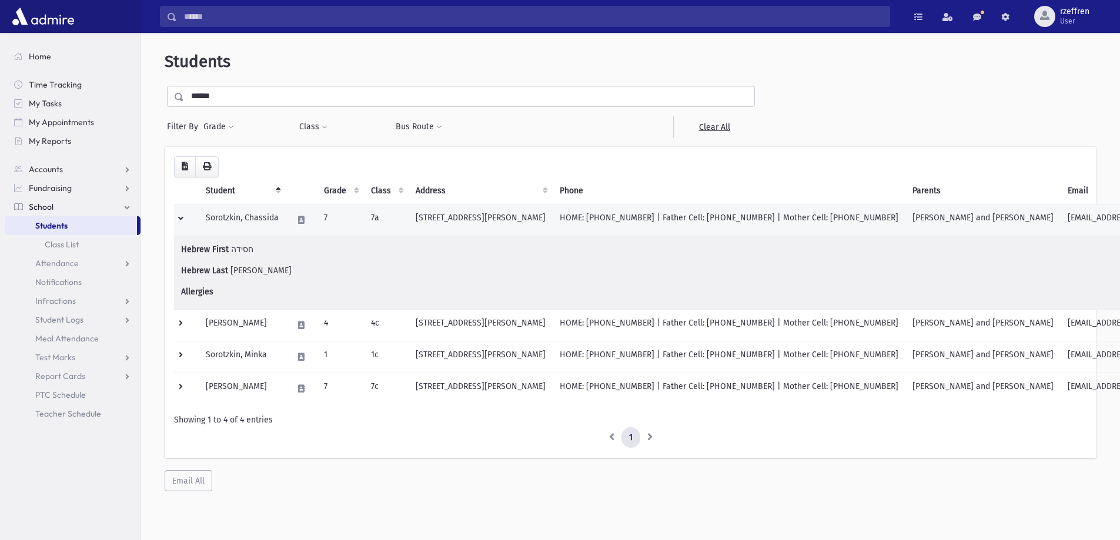
click at [181, 218] on td at bounding box center [186, 220] width 25 height 32
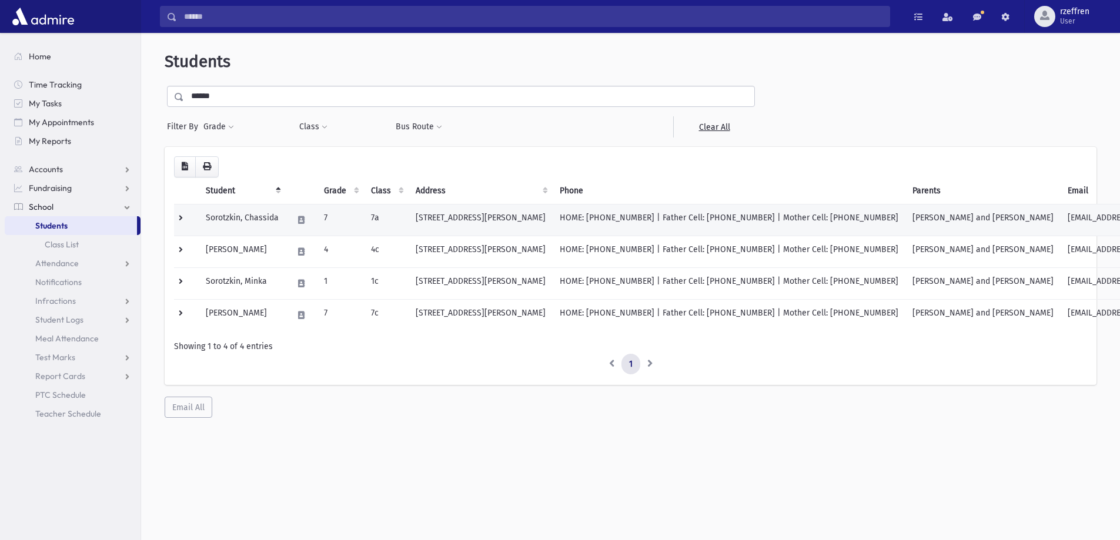
click at [185, 213] on td at bounding box center [186, 220] width 25 height 32
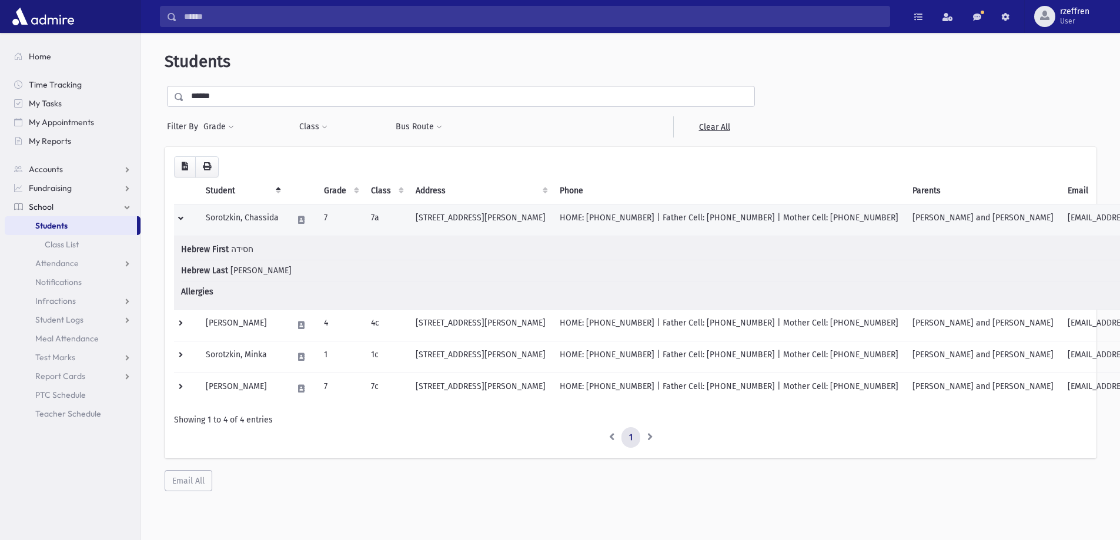
click at [185, 213] on td at bounding box center [186, 220] width 25 height 32
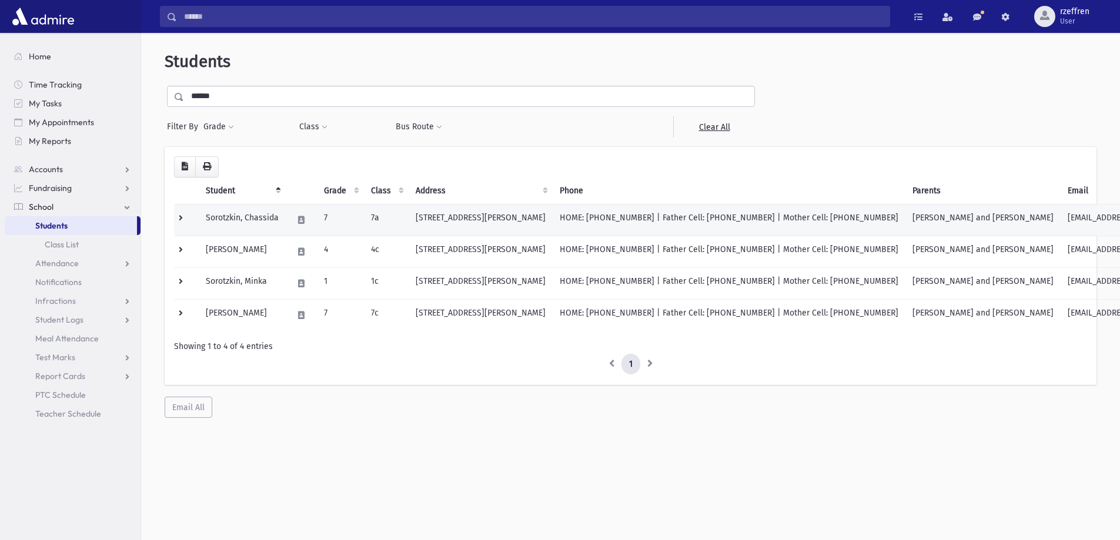
click at [185, 213] on td at bounding box center [186, 220] width 25 height 32
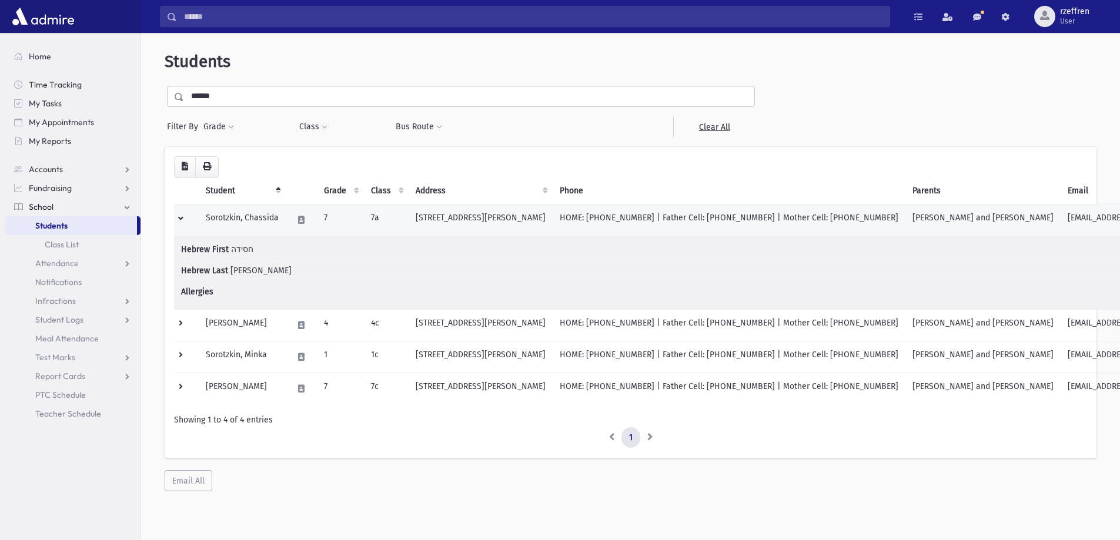
click at [185, 213] on td at bounding box center [186, 220] width 25 height 32
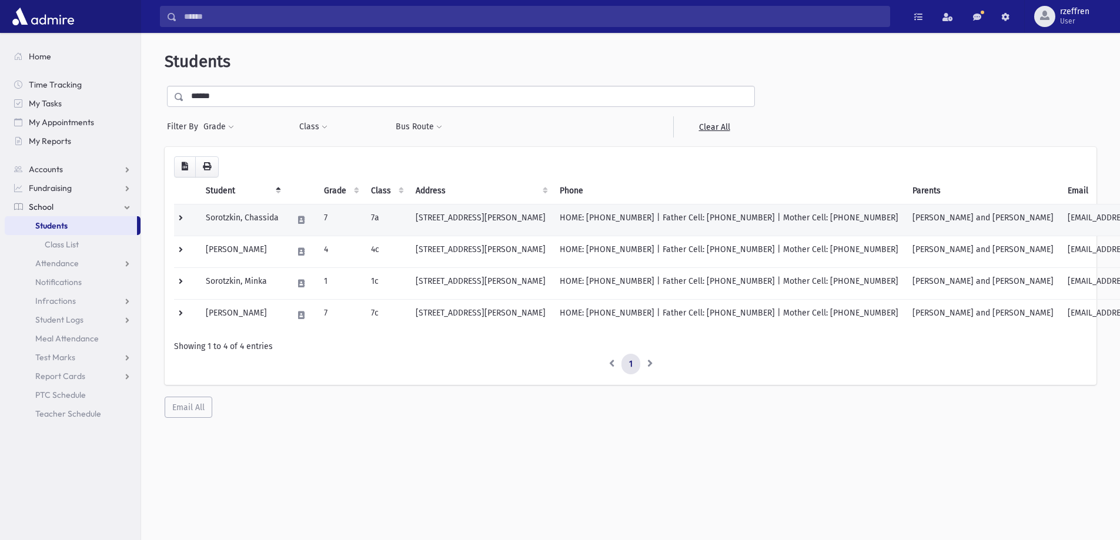
click at [185, 213] on td at bounding box center [186, 220] width 25 height 32
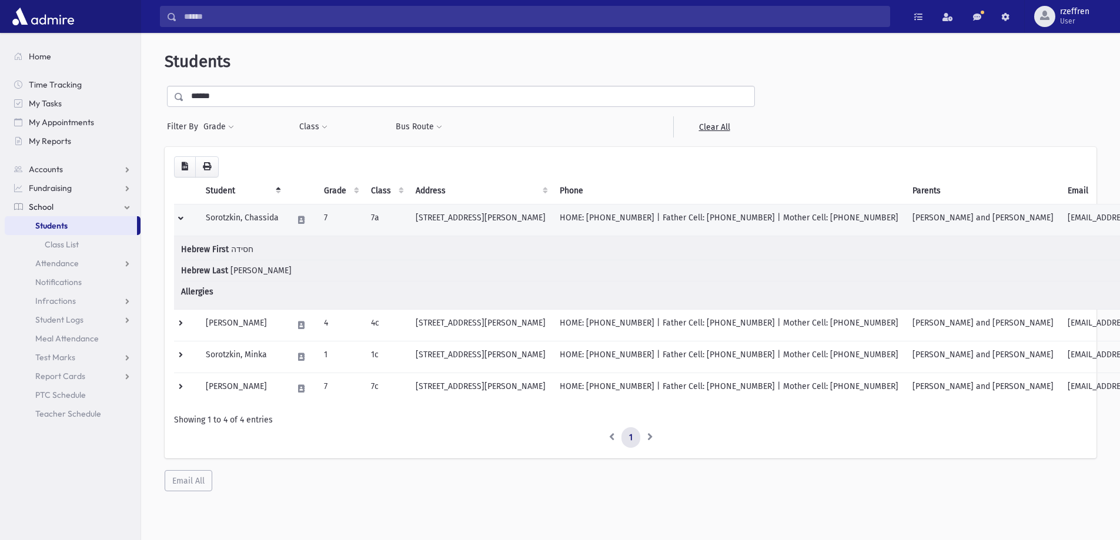
click at [185, 213] on td at bounding box center [186, 220] width 25 height 32
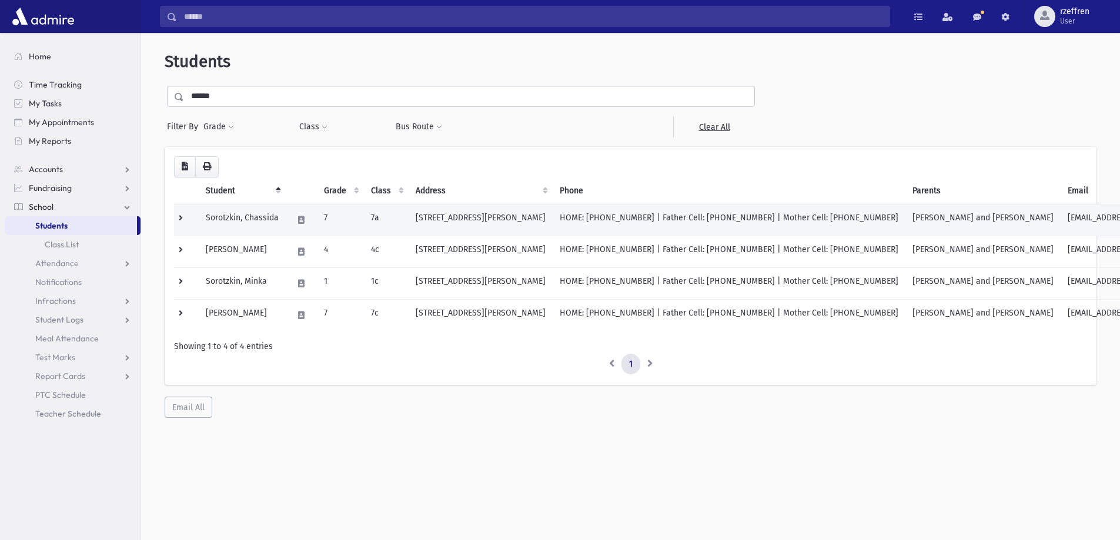
click at [185, 213] on td at bounding box center [186, 220] width 25 height 32
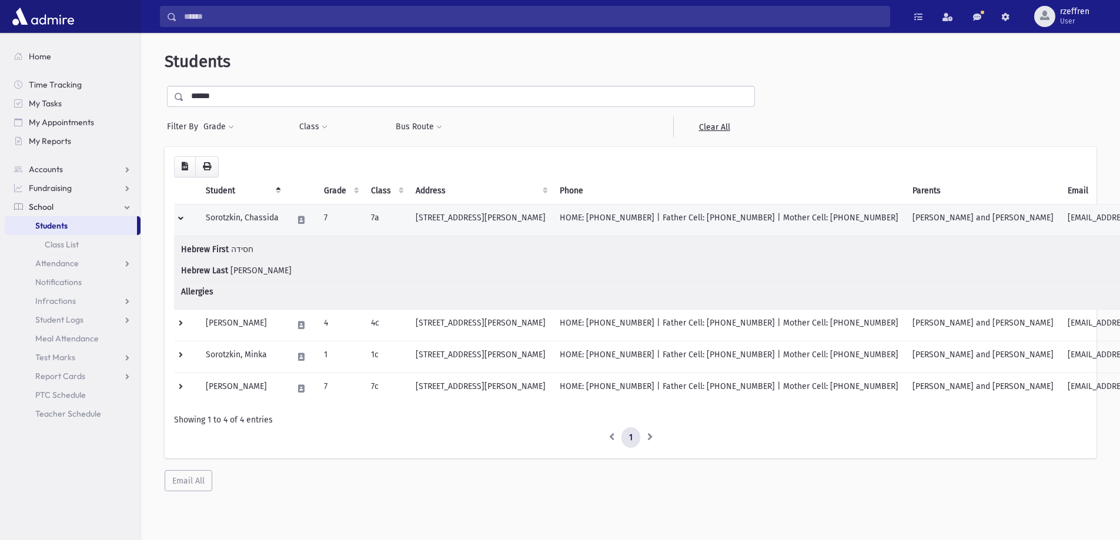
click at [185, 213] on td at bounding box center [186, 220] width 25 height 32
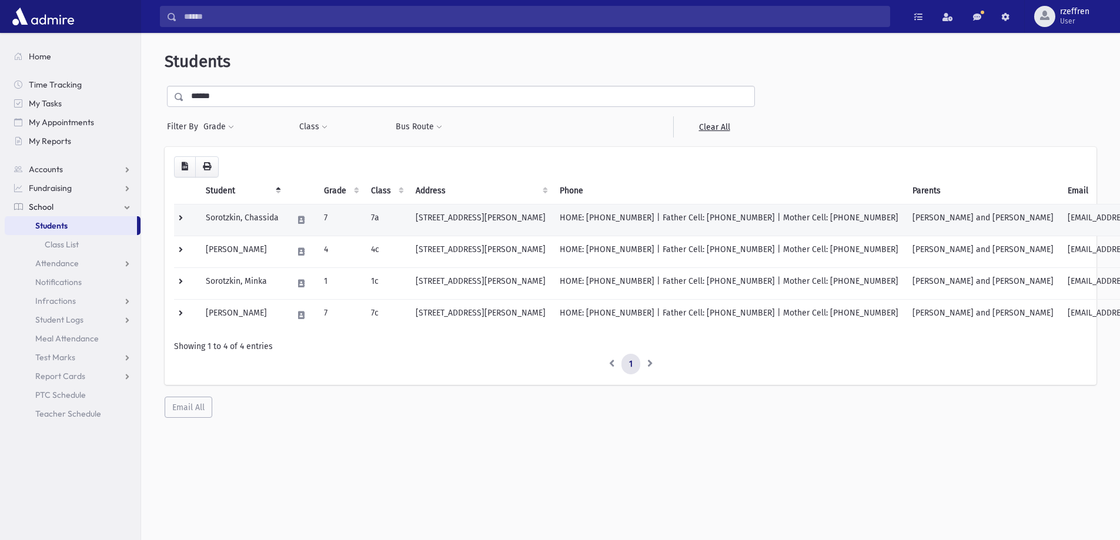
click at [183, 215] on td at bounding box center [186, 220] width 25 height 32
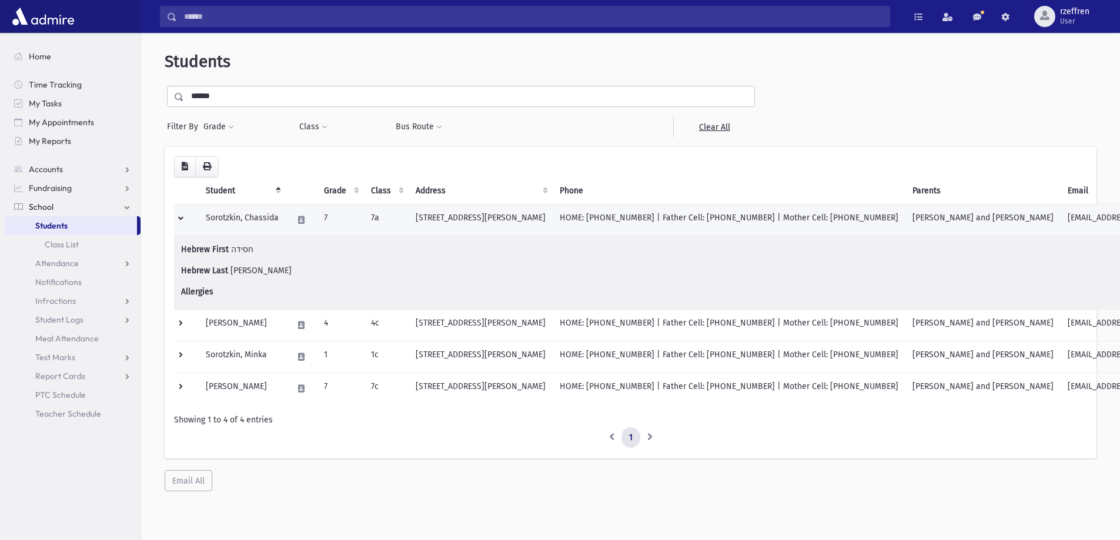
click at [185, 211] on td at bounding box center [186, 220] width 25 height 32
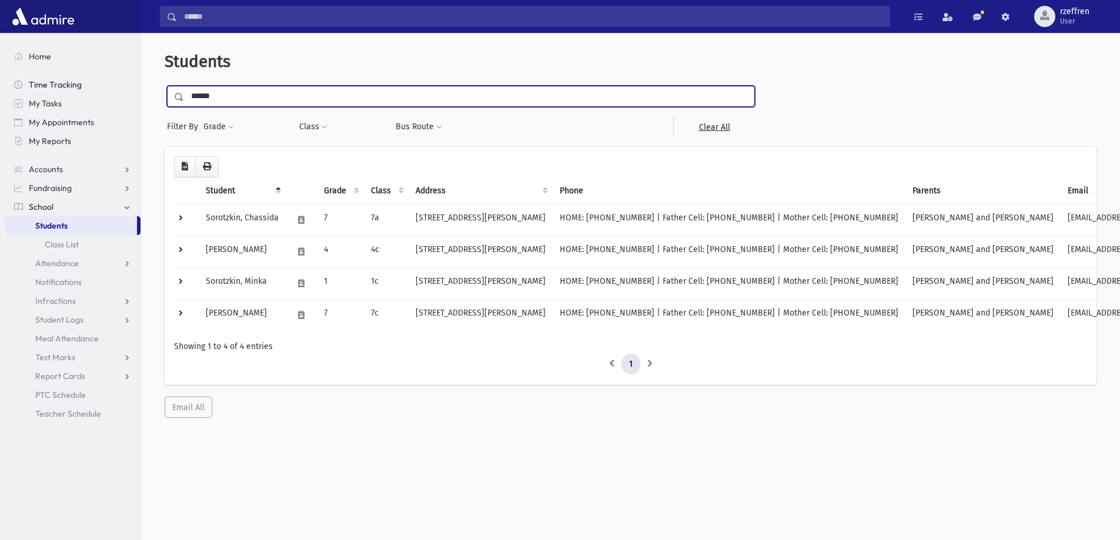
drag, startPoint x: 220, startPoint y: 95, endPoint x: 137, endPoint y: 89, distance: 83.2
click at [142, 95] on div "**********" at bounding box center [630, 291] width 979 height 507
type input "*******"
click at [165, 86] on input "submit" at bounding box center [181, 94] width 33 height 16
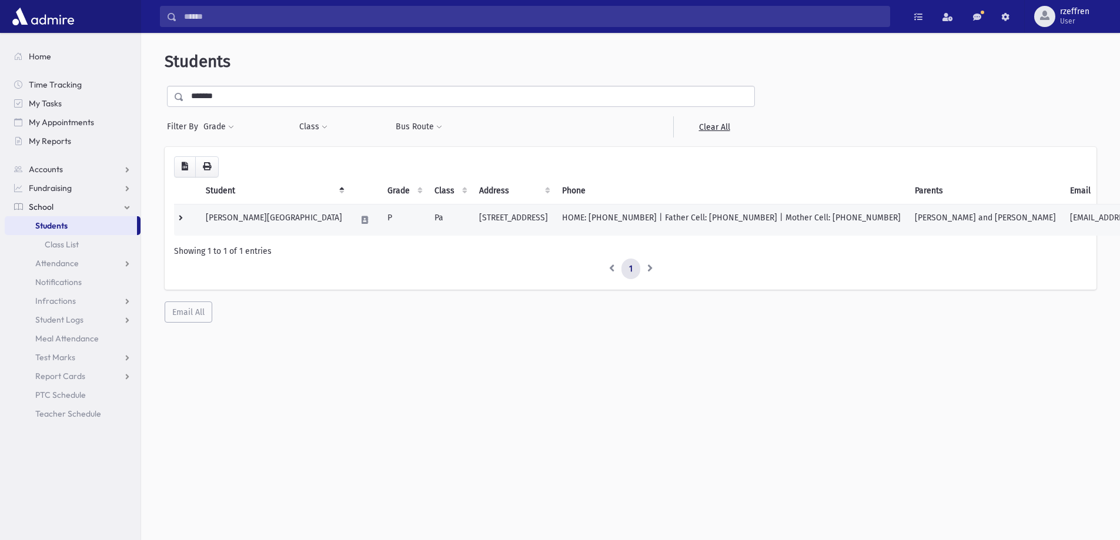
click at [349, 228] on td at bounding box center [364, 220] width 31 height 32
click at [428, 218] on td "Pa" at bounding box center [450, 220] width 45 height 32
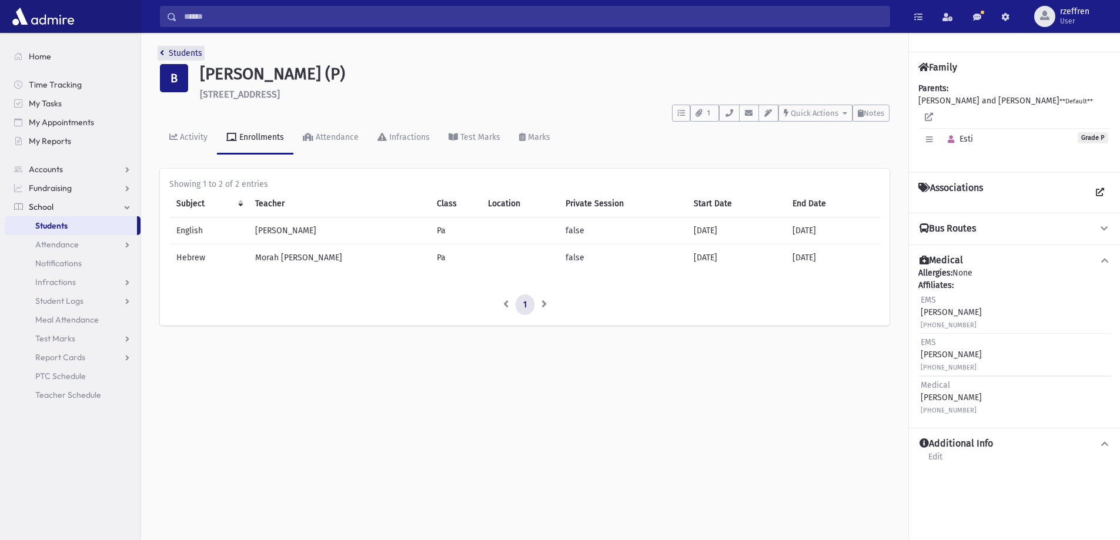
click at [194, 54] on link "Students" at bounding box center [181, 53] width 42 height 10
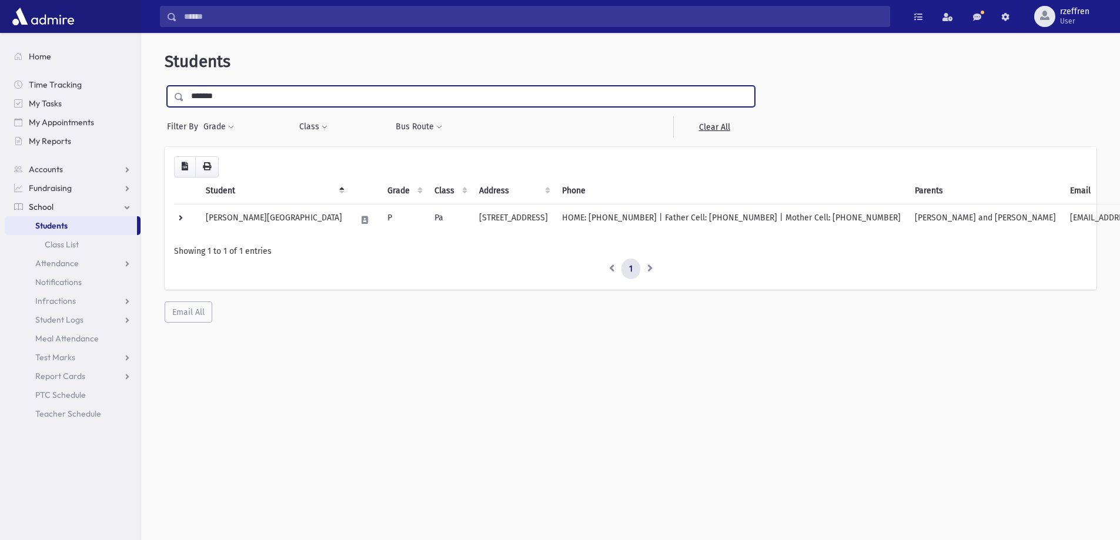
drag, startPoint x: 222, startPoint y: 92, endPoint x: 165, endPoint y: 95, distance: 57.7
click at [165, 95] on div "**********" at bounding box center [461, 112] width 593 height 52
click at [255, 229] on td "Buchler, Esti" at bounding box center [274, 220] width 151 height 32
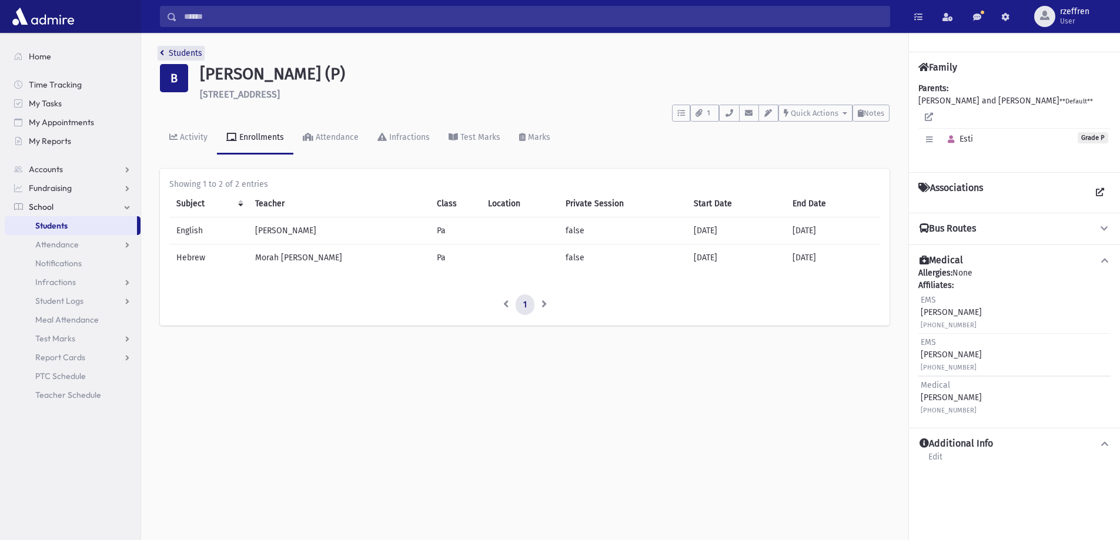
click at [182, 48] on link "Students" at bounding box center [181, 53] width 42 height 10
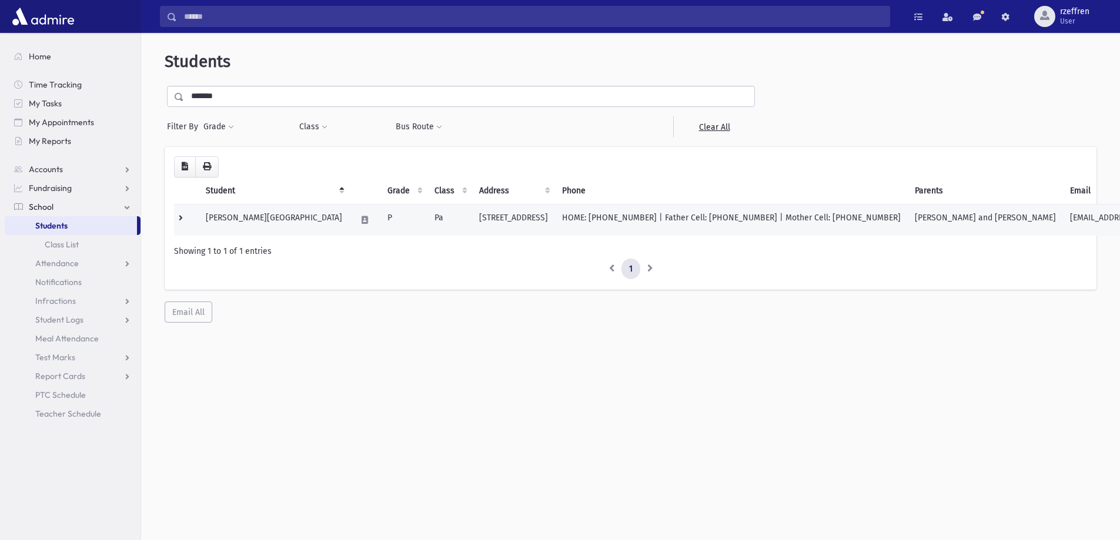
click at [238, 230] on td "[PERSON_NAME][GEOGRAPHIC_DATA]" at bounding box center [274, 220] width 151 height 32
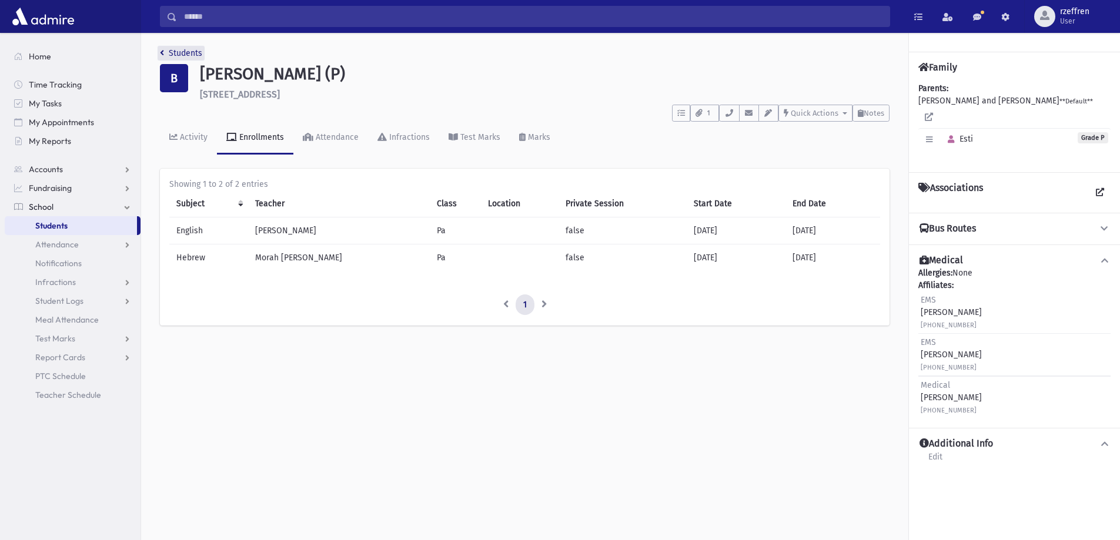
click at [174, 54] on link "Students" at bounding box center [181, 53] width 42 height 10
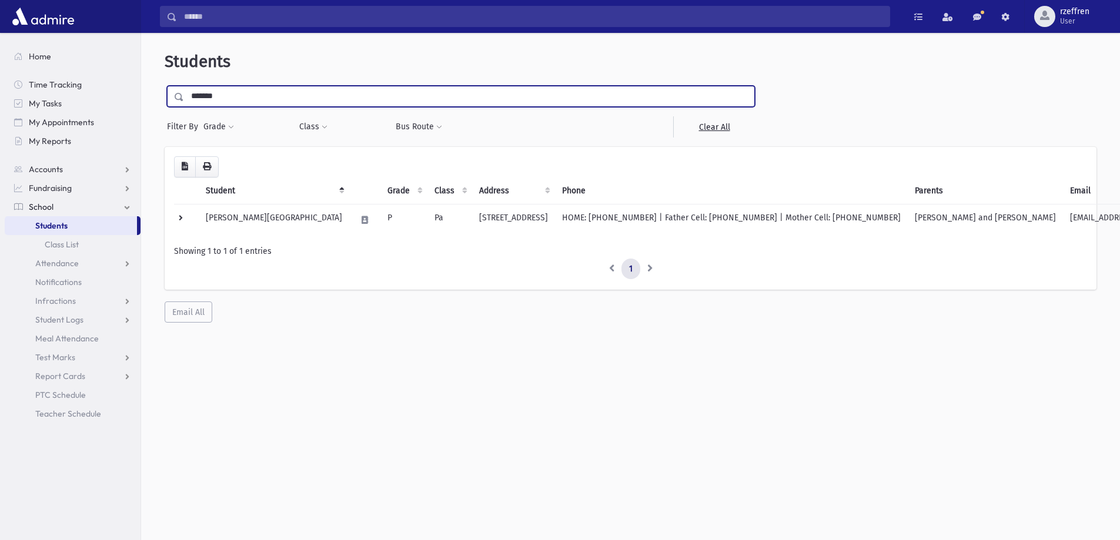
drag, startPoint x: 184, startPoint y: 89, endPoint x: 0, endPoint y: 49, distance: 188.4
click at [0, 49] on div "Search Results All Accounts" at bounding box center [560, 286] width 1120 height 572
type input "*******"
click at [165, 86] on input "submit" at bounding box center [181, 94] width 33 height 16
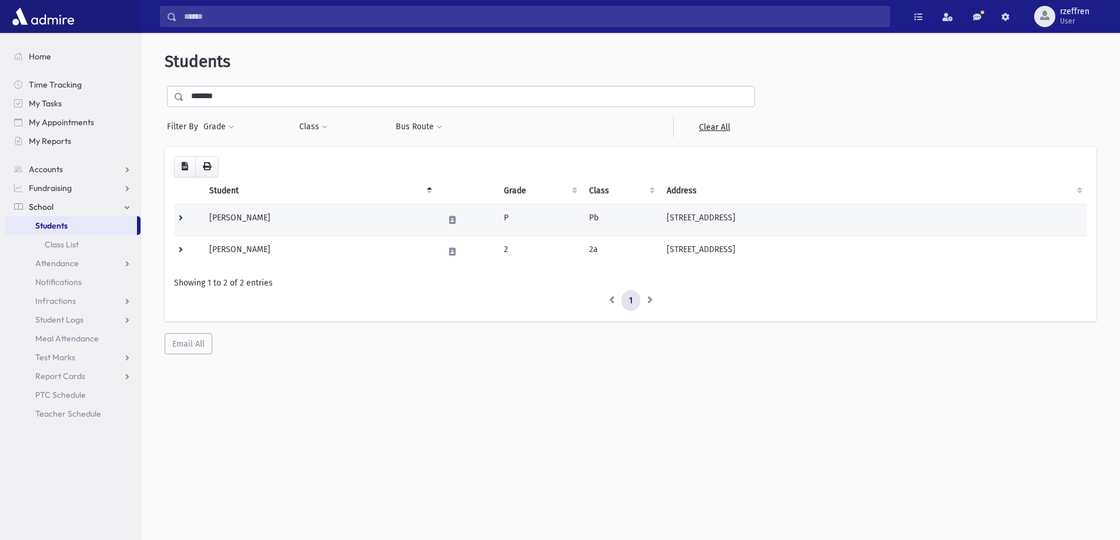
click at [336, 229] on td "Muntner, Emuna Leeba" at bounding box center [319, 220] width 235 height 32
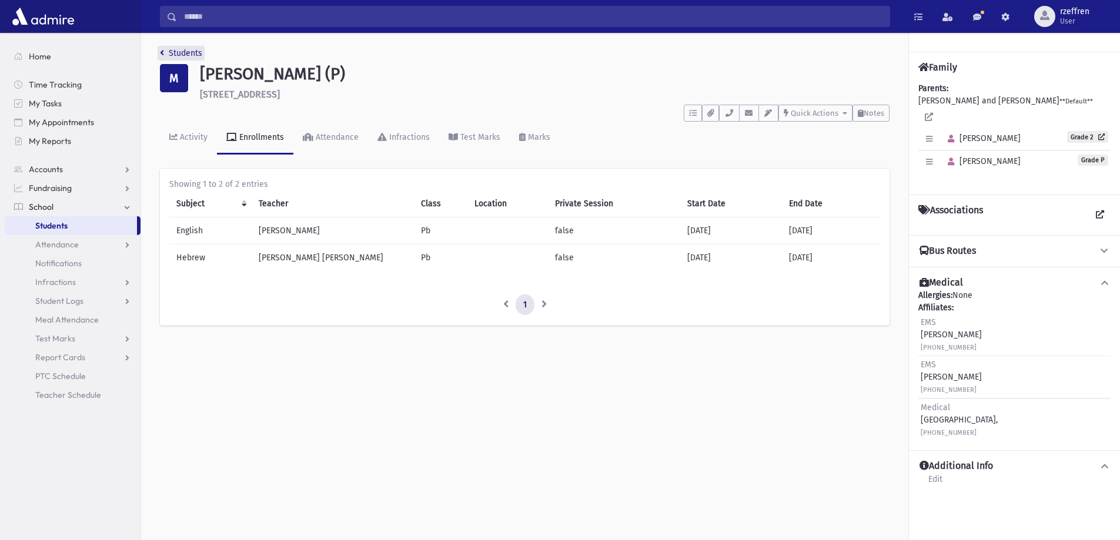
click at [164, 55] on link "Students" at bounding box center [181, 53] width 42 height 10
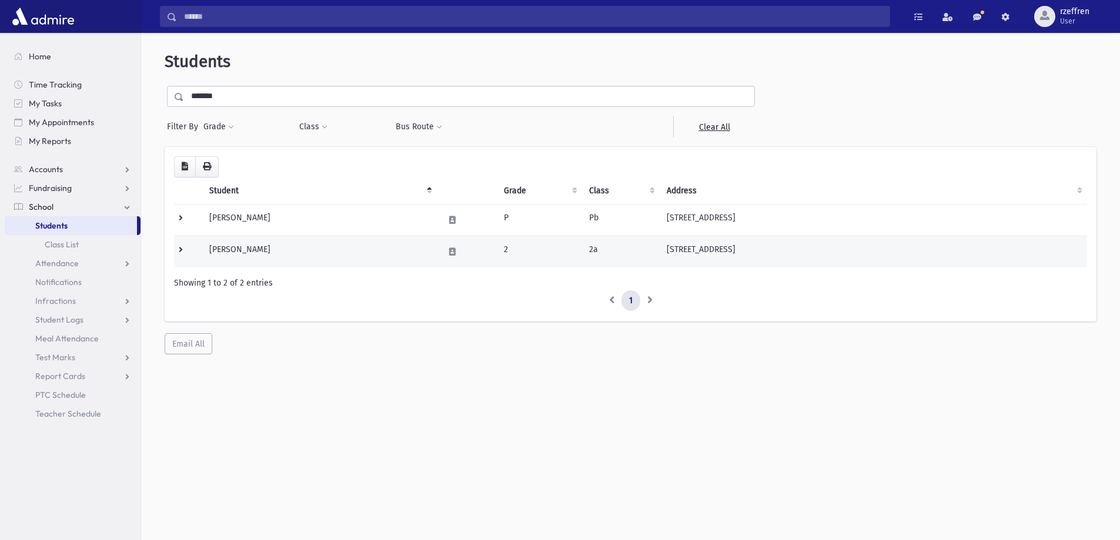
click at [274, 259] on td "Muntner, Nechama Chaya" at bounding box center [319, 252] width 235 height 32
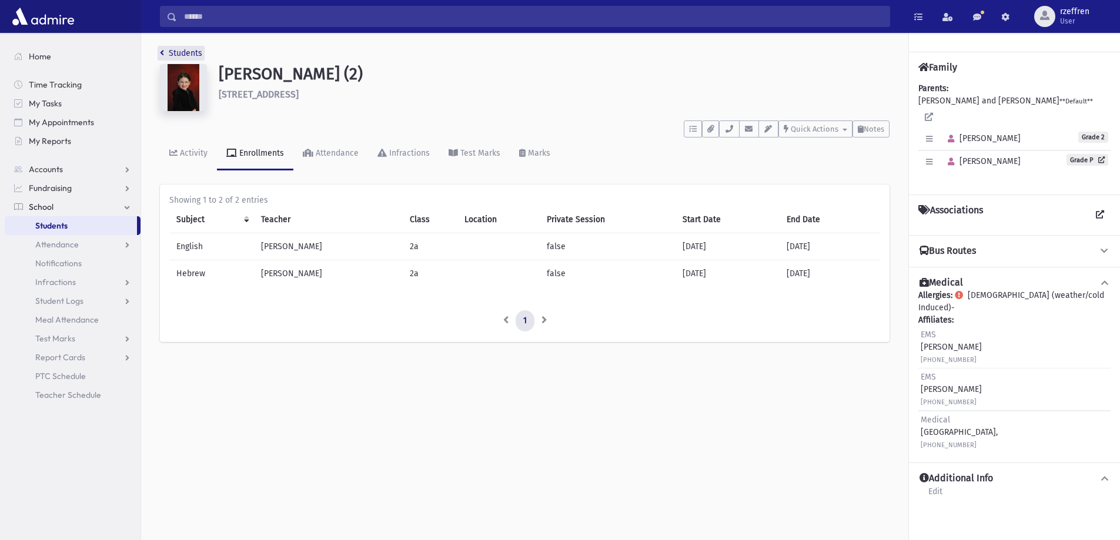
click at [165, 54] on link "Students" at bounding box center [181, 53] width 42 height 10
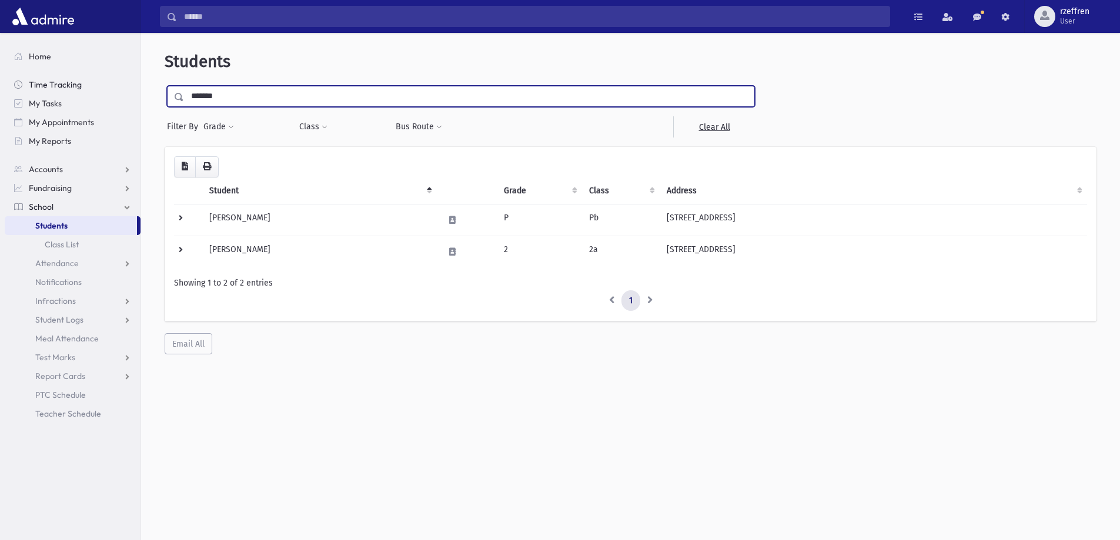
drag, startPoint x: 238, startPoint y: 96, endPoint x: 62, endPoint y: 91, distance: 175.9
click at [31, 101] on div "Search Results All Accounts" at bounding box center [560, 286] width 1120 height 572
type input "******"
click at [165, 86] on input "submit" at bounding box center [181, 94] width 33 height 16
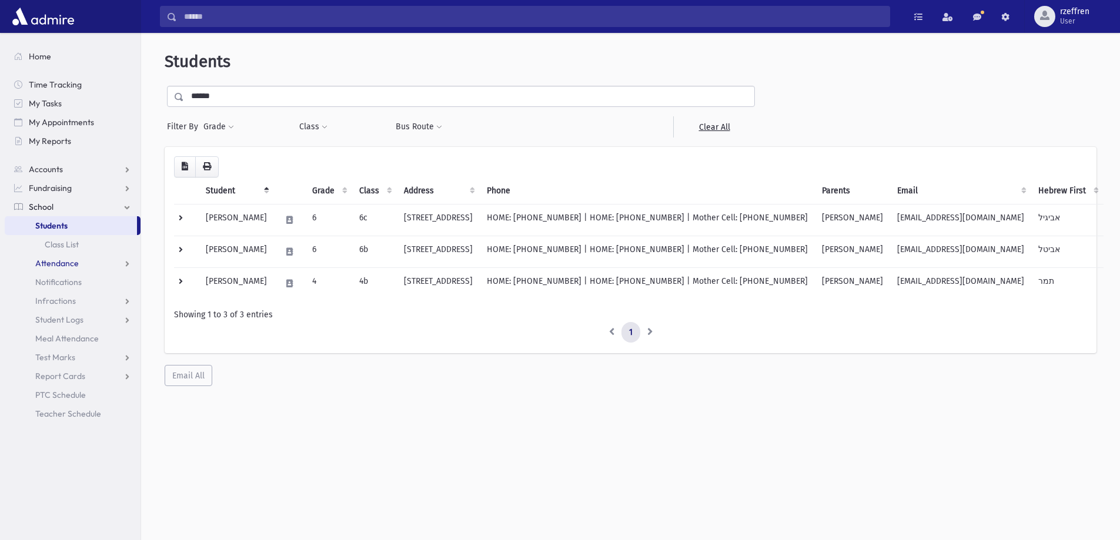
click at [69, 261] on span "Attendance" at bounding box center [57, 263] width 44 height 11
click at [64, 273] on link "Entry" at bounding box center [73, 282] width 136 height 19
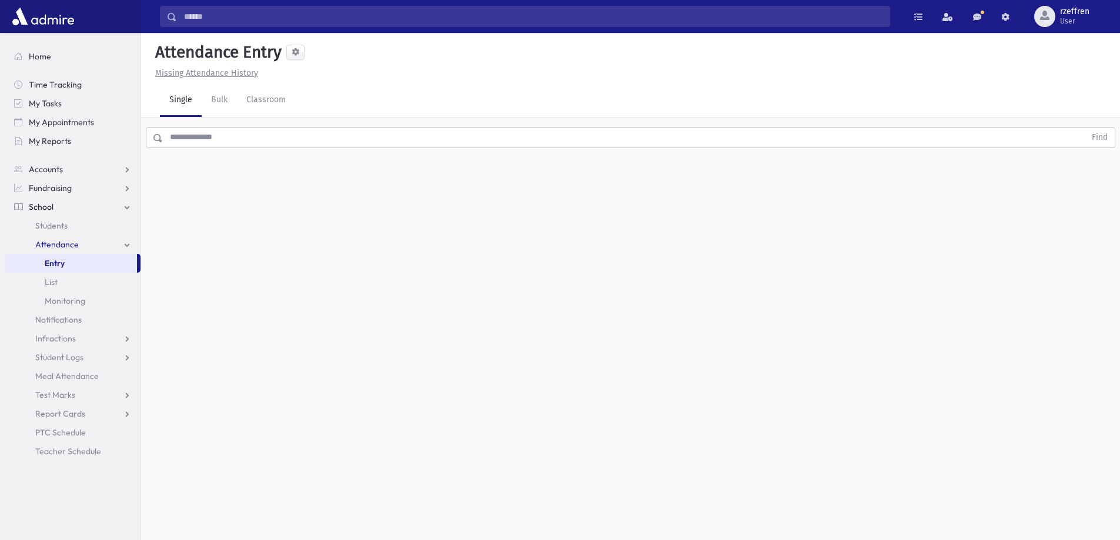
click at [193, 139] on input "text" at bounding box center [624, 137] width 923 height 21
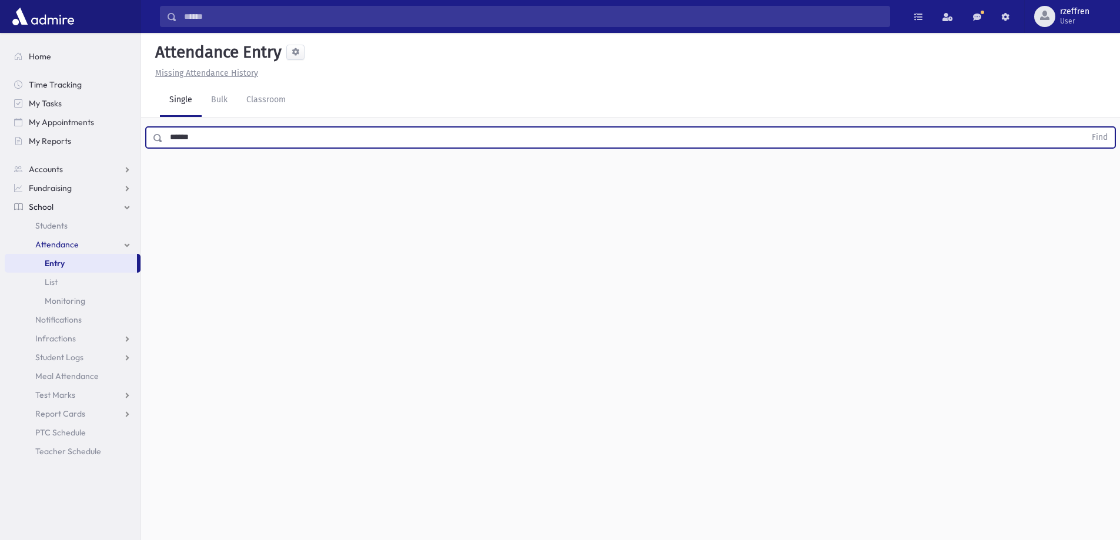
type input "******"
click at [1085, 128] on button "Find" at bounding box center [1100, 138] width 30 height 20
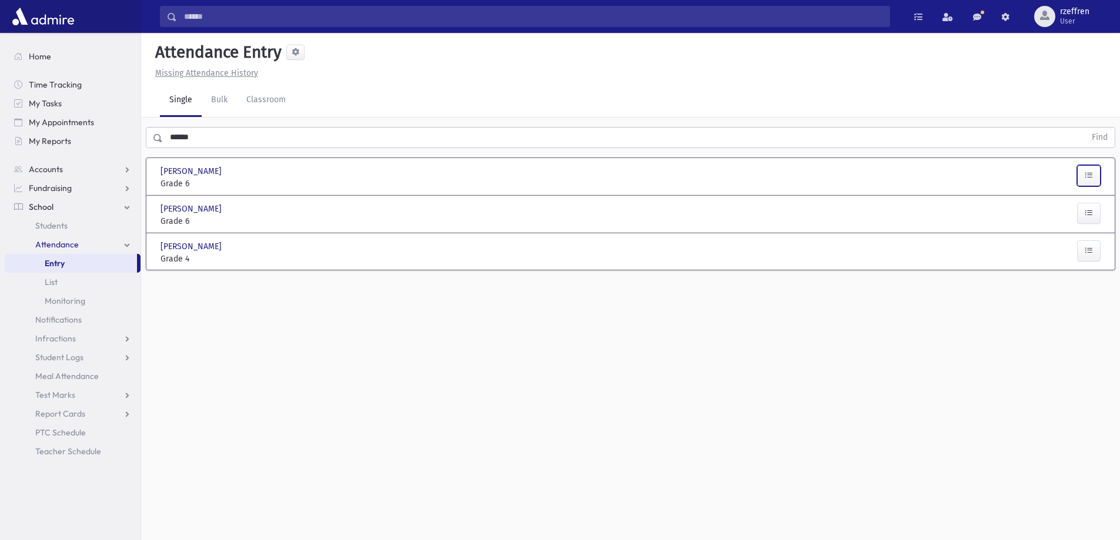
click at [1091, 169] on button "button" at bounding box center [1089, 175] width 24 height 21
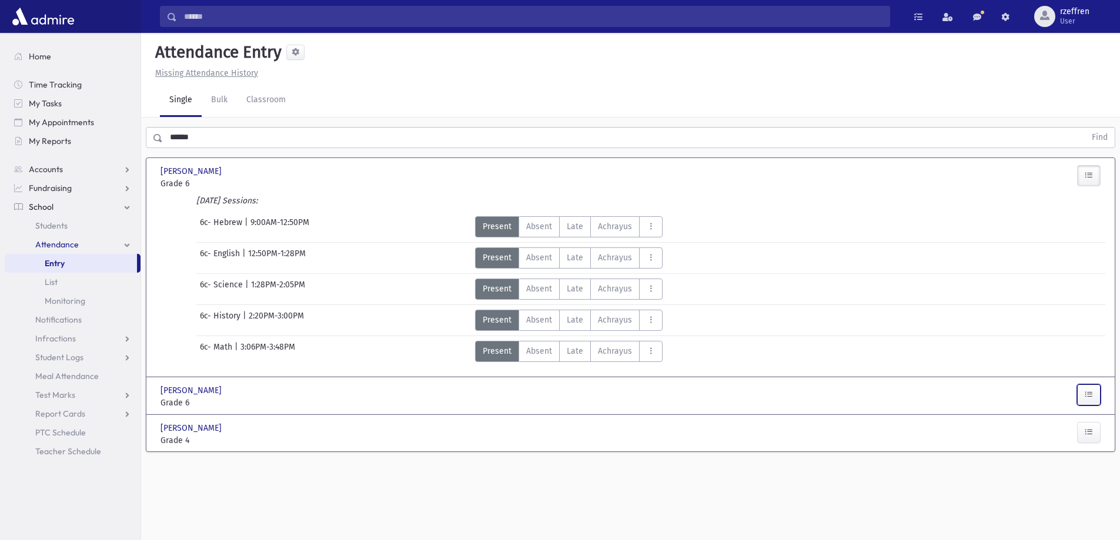
click at [1098, 393] on button "button" at bounding box center [1089, 395] width 24 height 21
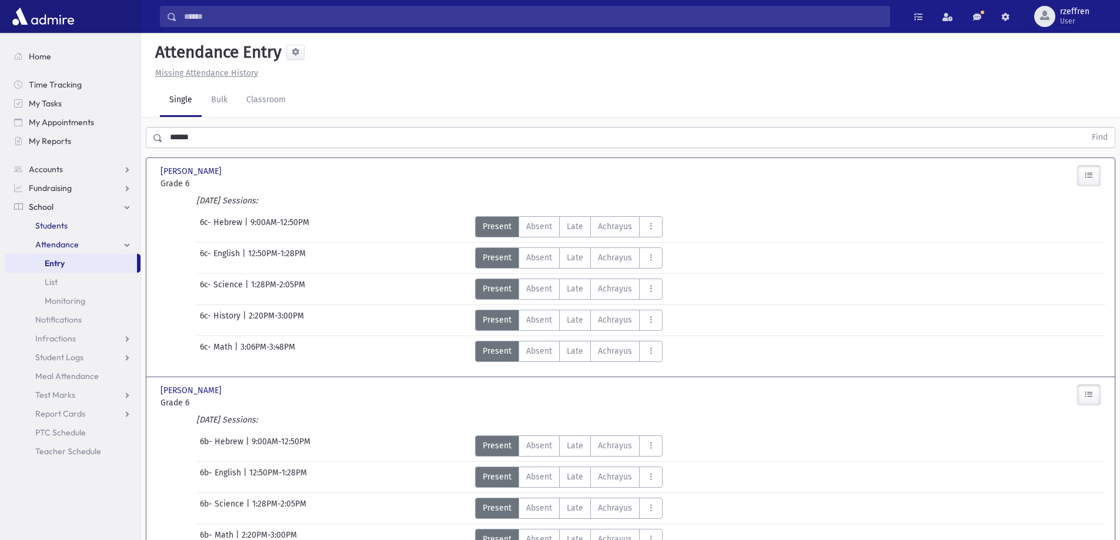
click at [50, 228] on span "Students" at bounding box center [51, 226] width 32 height 11
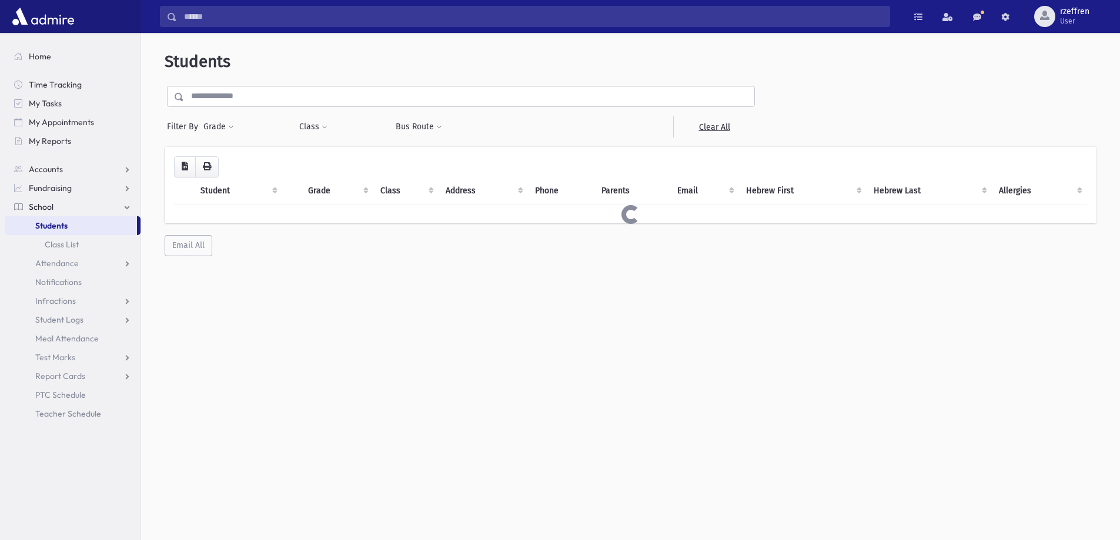
click at [278, 99] on input "text" at bounding box center [469, 96] width 570 height 21
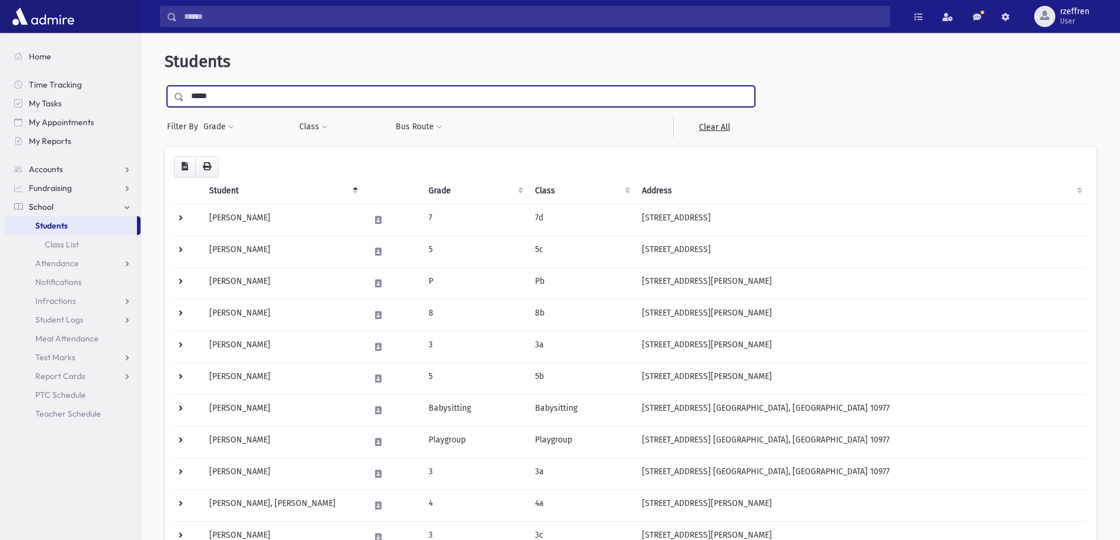
type input "*****"
click at [165, 86] on input "submit" at bounding box center [181, 94] width 33 height 16
